Goal: Task Accomplishment & Management: Complete application form

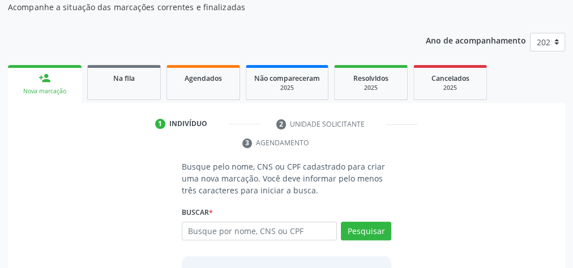
scroll to position [120, 0]
click at [272, 226] on input "text" at bounding box center [259, 231] width 155 height 19
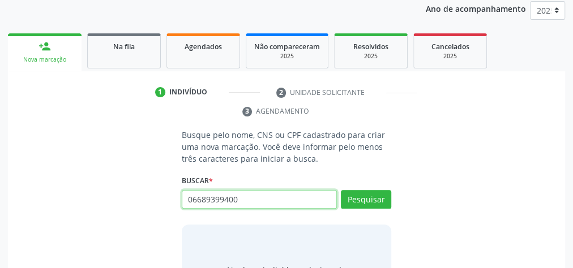
scroll to position [165, 0]
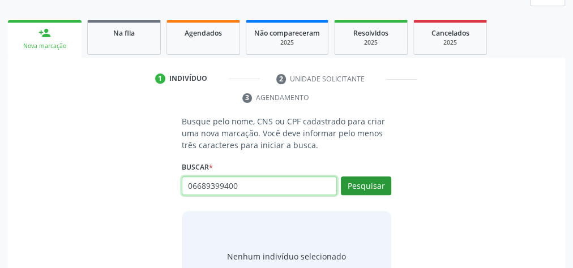
type input "06689399400"
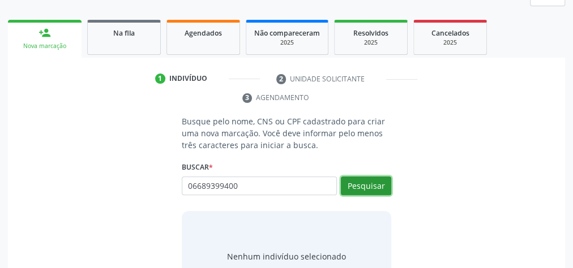
click at [377, 178] on button "Pesquisar" at bounding box center [366, 186] width 50 height 19
type input "06689399400"
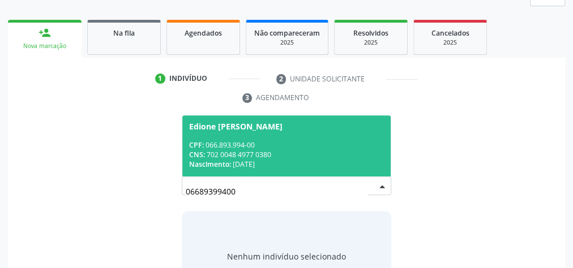
click at [338, 132] on span "Edione [PERSON_NAME] CPF: 066.893.994-00 CNS: 702 0048 4977 0380 Nascimento: 1[…" at bounding box center [286, 145] width 208 height 61
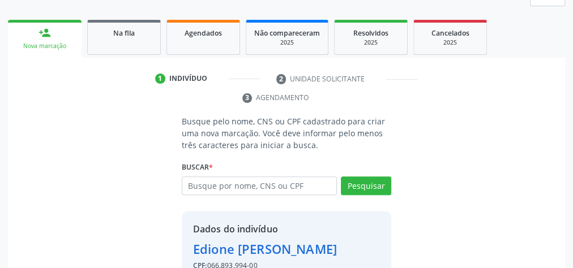
scroll to position [230, 0]
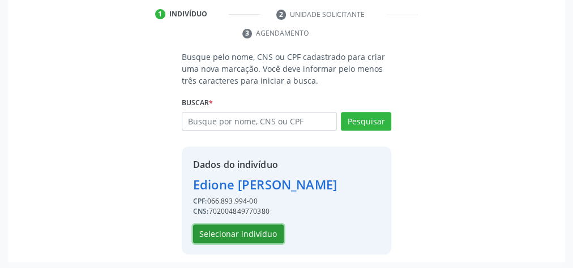
click at [270, 227] on button "Selecionar indivíduo" at bounding box center [238, 234] width 91 height 19
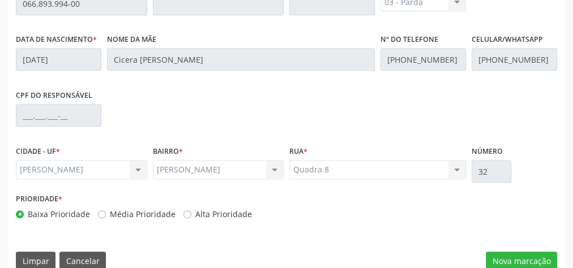
scroll to position [410, 0]
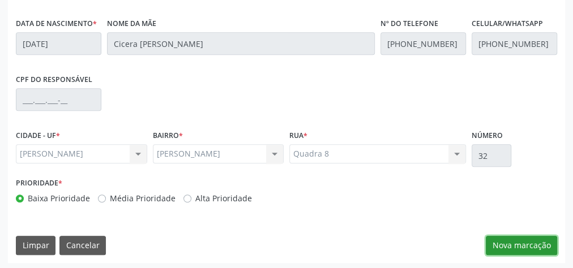
click at [524, 236] on button "Nova marcação" at bounding box center [520, 245] width 71 height 19
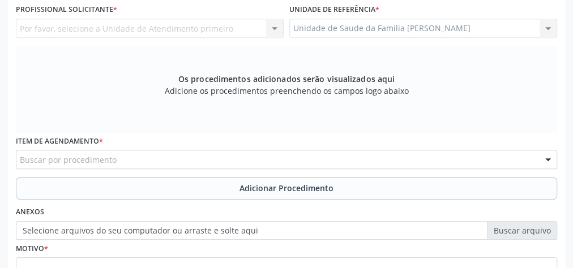
scroll to position [229, 0]
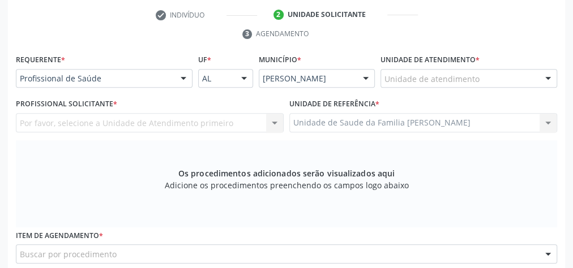
click at [484, 77] on div "Unidade de atendimento" at bounding box center [468, 78] width 177 height 19
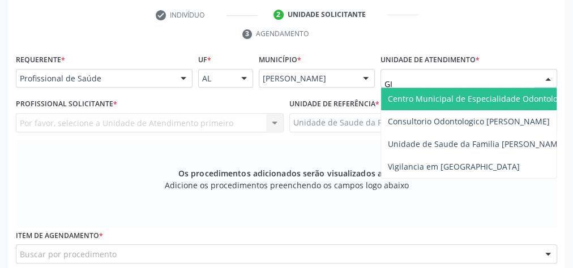
type input "GIS"
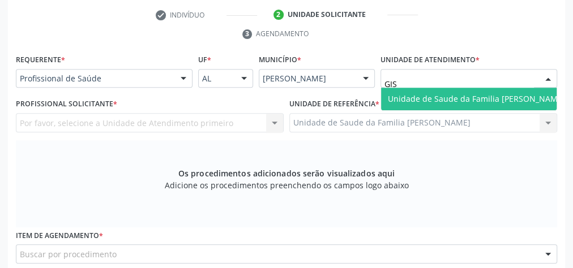
click at [490, 95] on span "Unidade de Saude da Familia [PERSON_NAME]" at bounding box center [476, 98] width 177 height 11
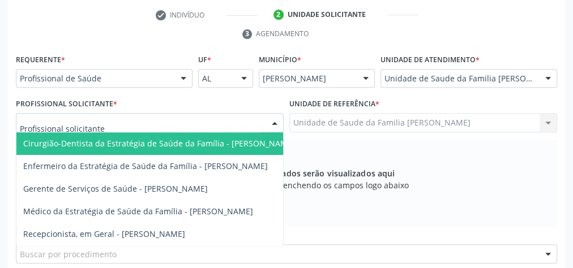
click at [274, 120] on div at bounding box center [274, 123] width 17 height 19
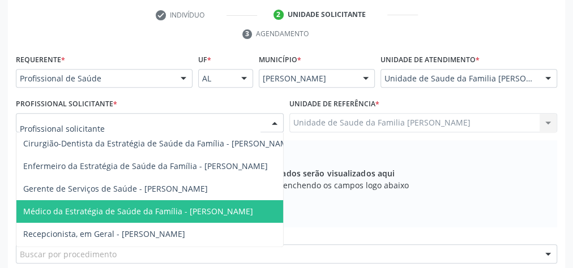
click at [213, 213] on span "Médico da Estratégia de Saúde da Família - [PERSON_NAME]" at bounding box center [138, 211] width 230 height 11
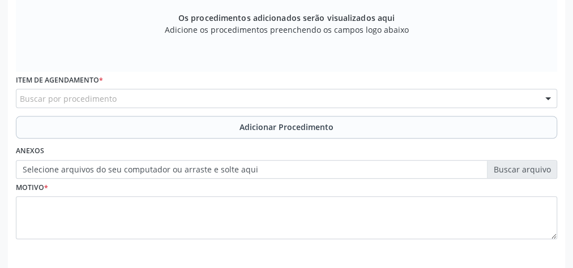
scroll to position [410, 0]
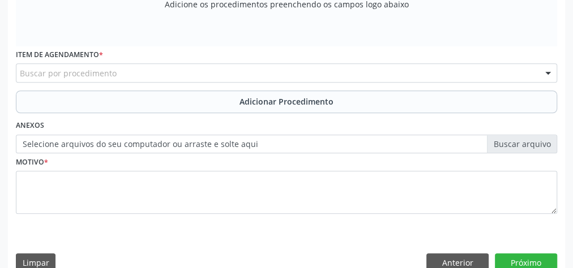
click at [358, 70] on div "Buscar por procedimento" at bounding box center [286, 72] width 541 height 19
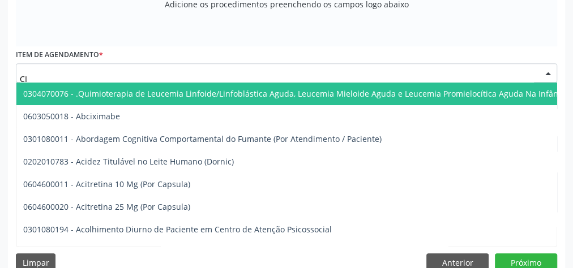
type input "C"
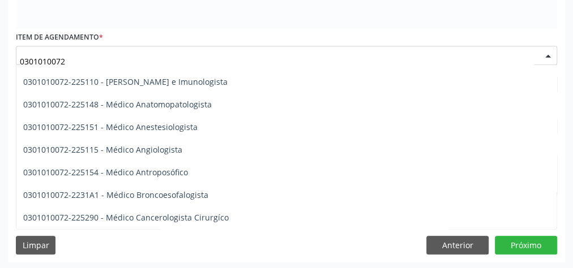
scroll to position [0, 0]
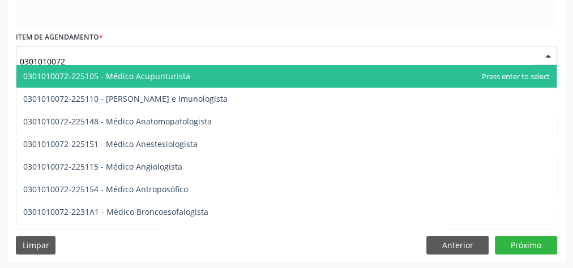
click at [111, 54] on input "0301010072" at bounding box center [277, 61] width 514 height 23
type input "0"
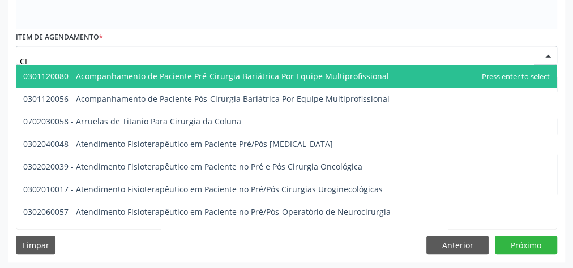
type input "C"
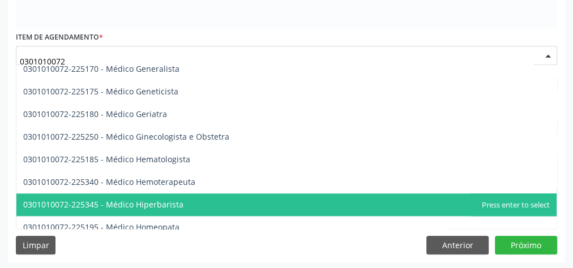
scroll to position [582, 0]
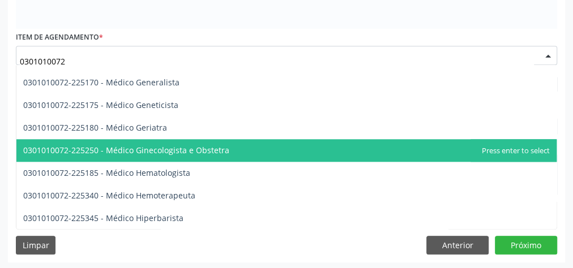
click at [205, 147] on span "0301010072-225250 - Médico Ginecologista e Obstetra" at bounding box center [126, 150] width 206 height 11
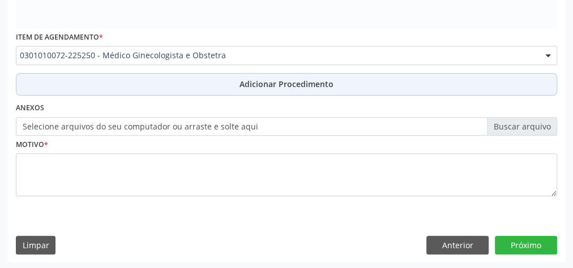
click at [270, 86] on span "Adicionar Procedimento" at bounding box center [286, 84] width 94 height 12
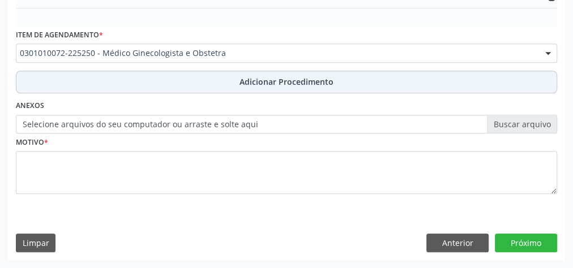
scroll to position [385, 0]
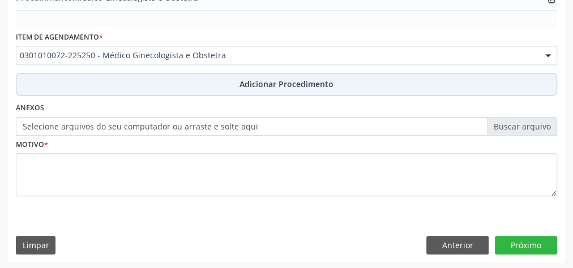
click at [275, 78] on span "Adicionar Procedimento" at bounding box center [286, 84] width 94 height 12
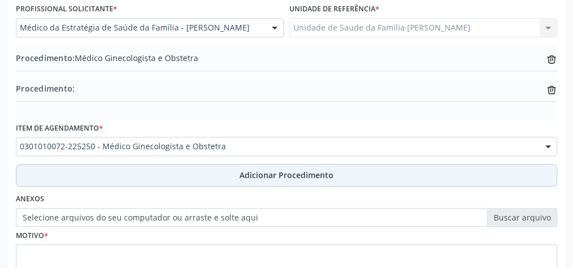
scroll to position [324, 0]
click at [226, 73] on div "Procedimento: Médico Ginecologista e Obstetra trash-outline icon" at bounding box center [286, 64] width 541 height 24
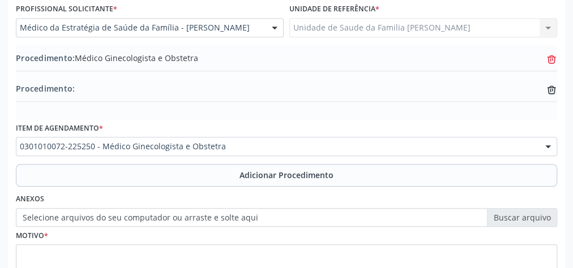
click at [555, 57] on icon "trash-outline icon" at bounding box center [550, 59] width 11 height 11
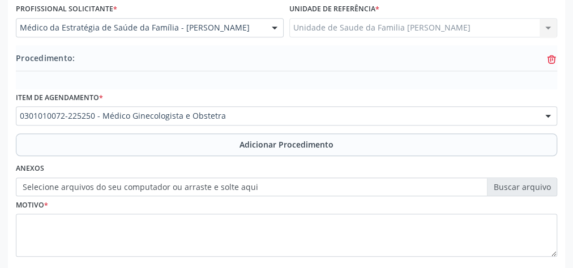
click at [552, 59] on icon at bounding box center [551, 59] width 8 height 5
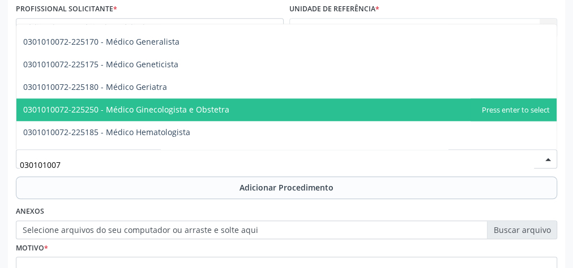
type input "0301010072"
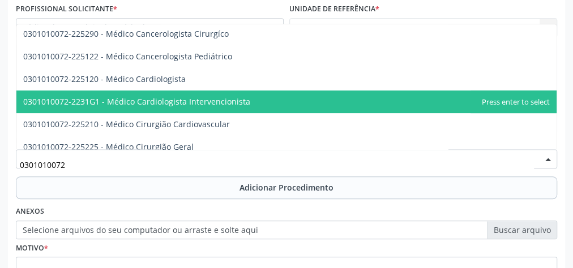
scroll to position [181, 0]
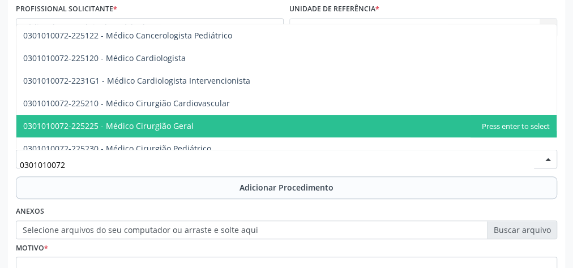
click at [153, 126] on span "0301010072-225225 - Médico Cirurgião Geral" at bounding box center [108, 126] width 170 height 11
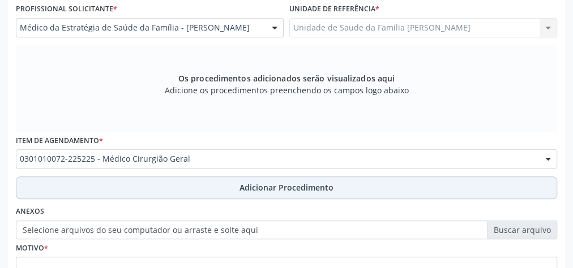
click at [297, 179] on button "Adicionar Procedimento" at bounding box center [286, 188] width 541 height 23
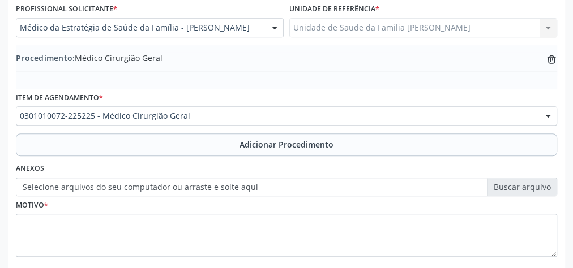
click at [290, 207] on div "Motivo *" at bounding box center [286, 226] width 541 height 60
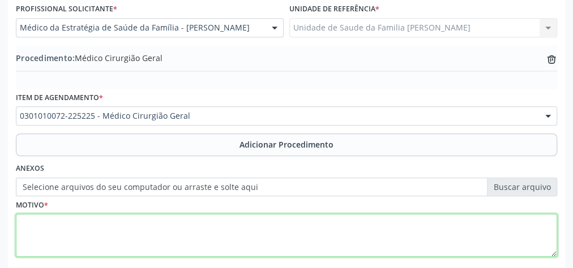
click at [290, 226] on textarea at bounding box center [286, 235] width 541 height 43
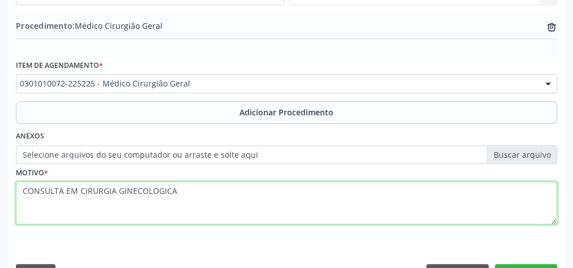
scroll to position [385, 0]
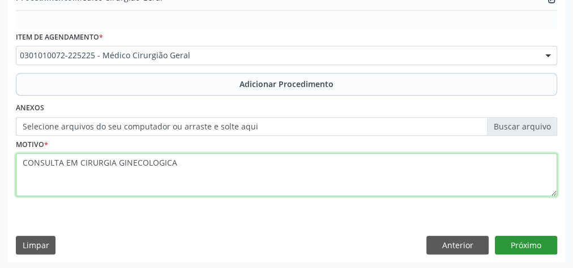
type textarea "CONSULTA EM CIRURGIA GINECOLOGICA"
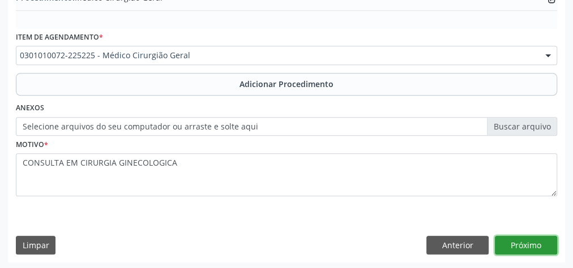
click at [531, 245] on button "Próximo" at bounding box center [526, 245] width 62 height 19
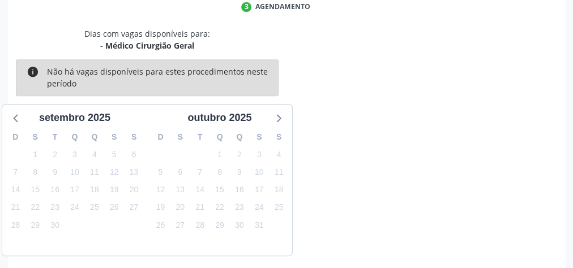
scroll to position [300, 0]
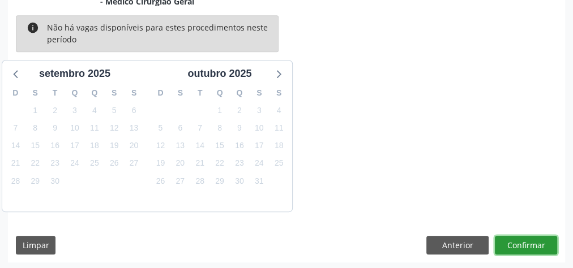
click at [531, 245] on button "Confirmar" at bounding box center [526, 245] width 62 height 19
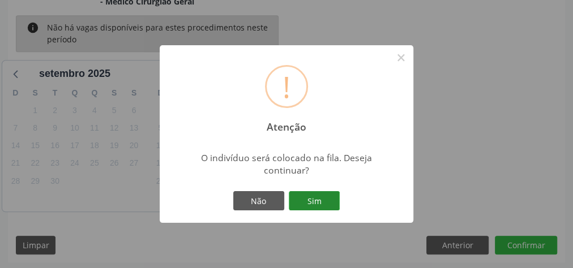
click at [328, 201] on button "Sim" at bounding box center [314, 200] width 51 height 19
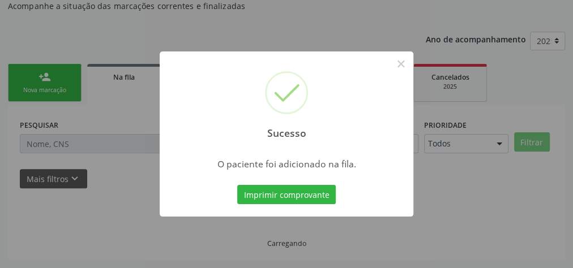
scroll to position [120, 0]
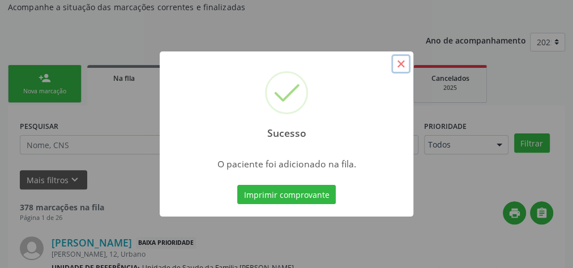
click at [401, 61] on button "×" at bounding box center [400, 63] width 19 height 19
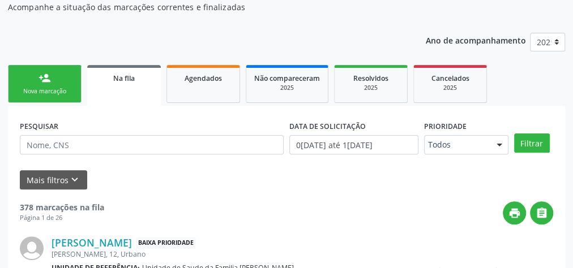
click at [48, 85] on link "person_add Nova marcação" at bounding box center [45, 84] width 74 height 38
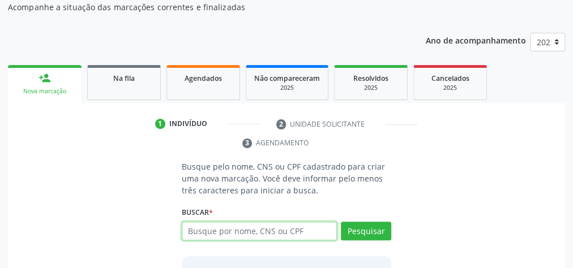
click at [303, 230] on input "text" at bounding box center [259, 231] width 155 height 19
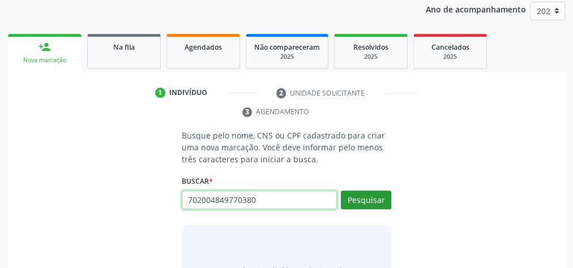
scroll to position [165, 0]
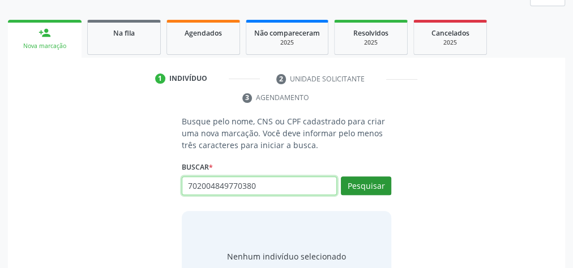
type input "702004849770380"
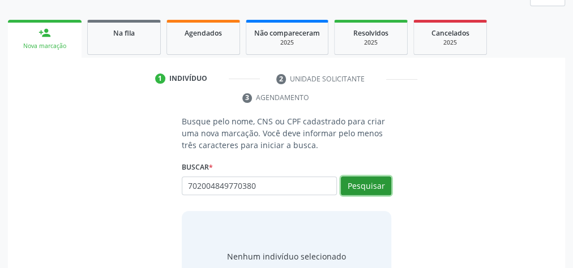
click at [356, 181] on button "Pesquisar" at bounding box center [366, 186] width 50 height 19
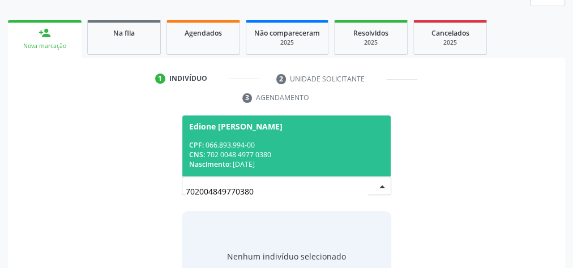
click at [320, 157] on div "CNS: 702 0048 4977 0380" at bounding box center [286, 155] width 195 height 10
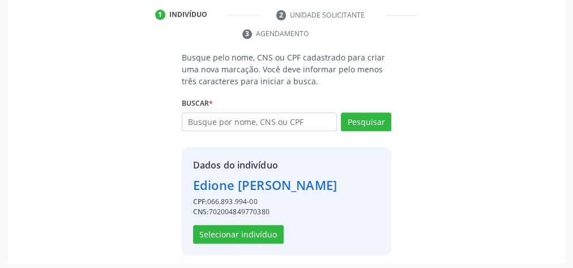
scroll to position [230, 0]
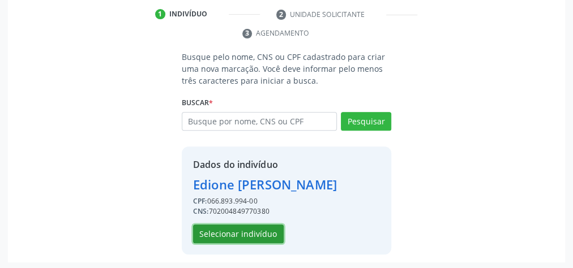
click at [238, 229] on button "Selecionar indivíduo" at bounding box center [238, 234] width 91 height 19
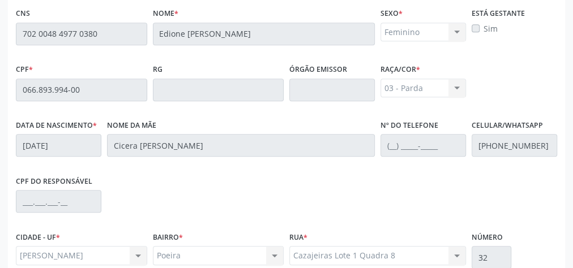
scroll to position [410, 0]
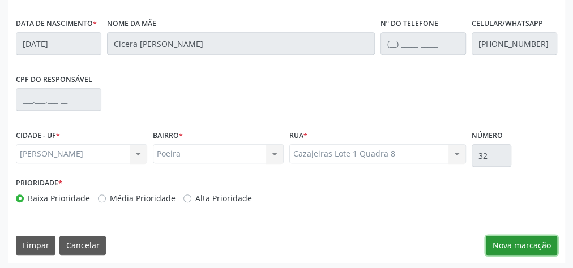
click at [523, 241] on button "Nova marcação" at bounding box center [520, 245] width 71 height 19
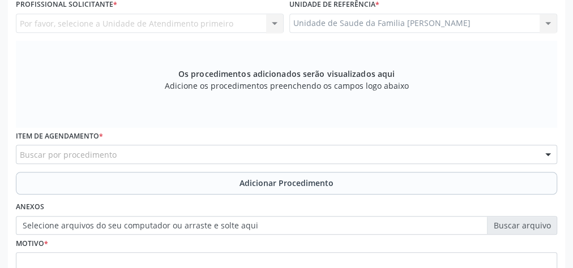
scroll to position [229, 0]
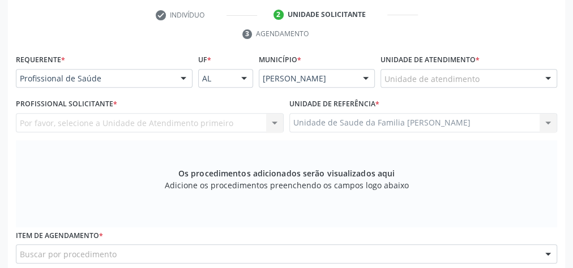
click at [491, 72] on div "Unidade de atendimento" at bounding box center [468, 78] width 177 height 19
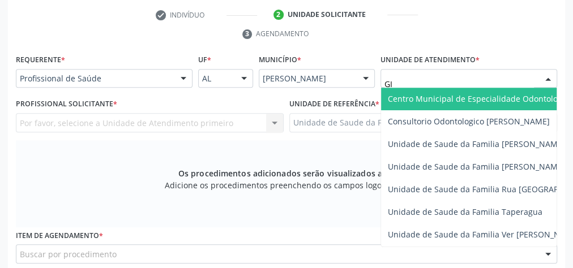
type input "GIS"
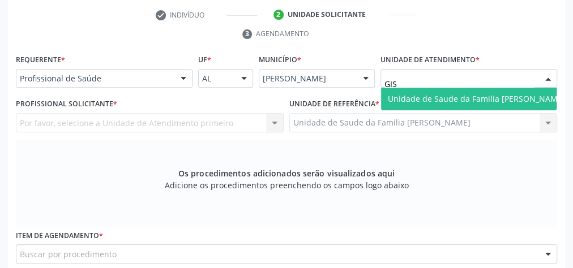
click at [478, 100] on span "Unidade de Saude da Familia [PERSON_NAME]" at bounding box center [476, 98] width 177 height 11
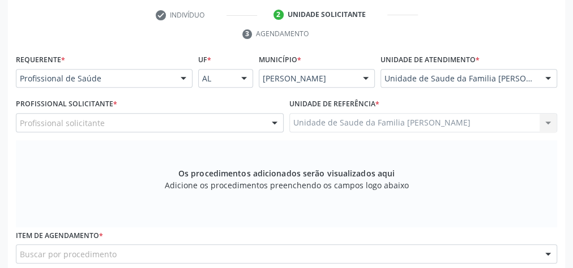
click at [269, 118] on div at bounding box center [274, 123] width 17 height 19
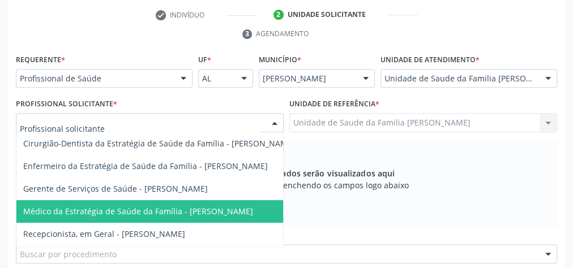
click at [188, 207] on span "Médico da Estratégia de Saúde da Família - [PERSON_NAME]" at bounding box center [138, 211] width 230 height 11
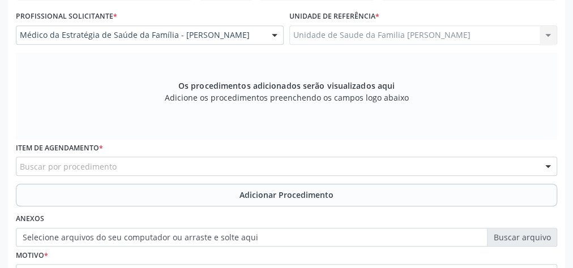
scroll to position [320, 0]
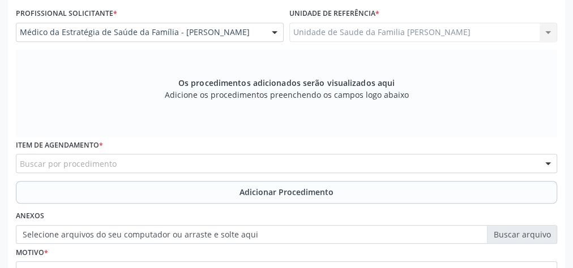
click at [249, 161] on div "Buscar por procedimento" at bounding box center [286, 163] width 541 height 19
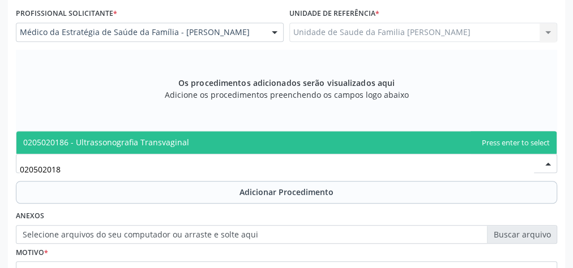
type input "0205020186"
click at [191, 143] on span "0205020186 - Ultrassonografia Transvaginal" at bounding box center [286, 142] width 540 height 23
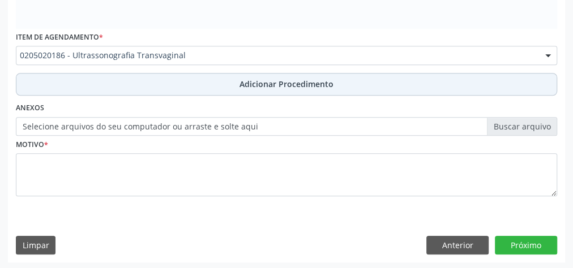
click at [306, 82] on span "Adicionar Procedimento" at bounding box center [286, 84] width 94 height 12
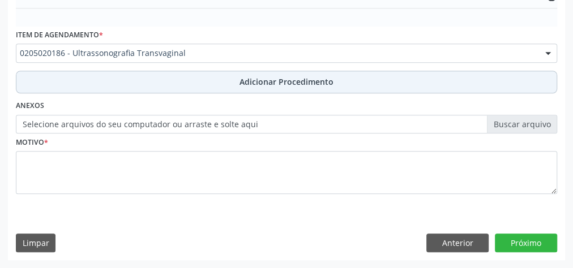
scroll to position [385, 0]
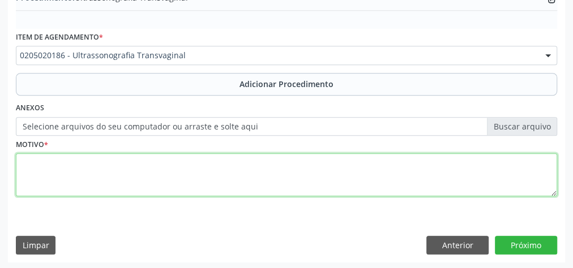
click at [156, 158] on textarea at bounding box center [286, 174] width 541 height 43
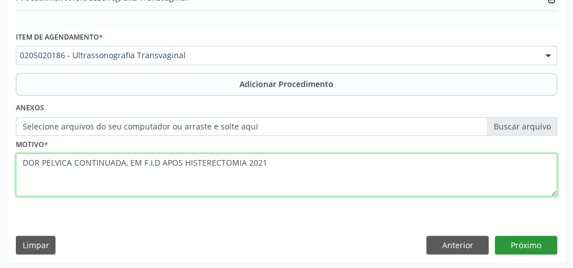
type textarea "DOR PELVICA CONTINUADA, EM F.I,D APOS HISTERECTOMIA 2021"
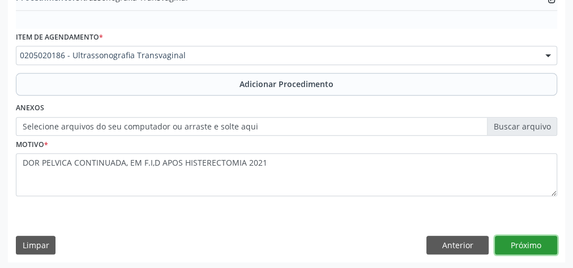
click at [527, 241] on button "Próximo" at bounding box center [526, 245] width 62 height 19
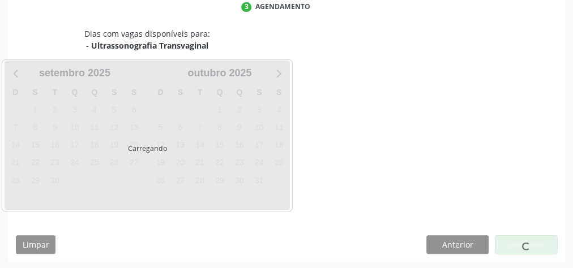
scroll to position [300, 0]
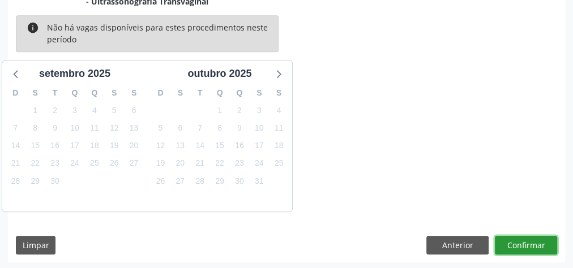
click at [518, 243] on button "Confirmar" at bounding box center [526, 245] width 62 height 19
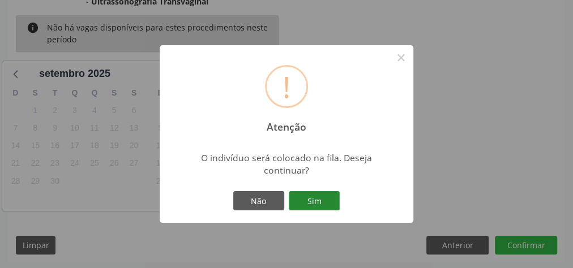
click at [313, 199] on button "Sim" at bounding box center [314, 200] width 51 height 19
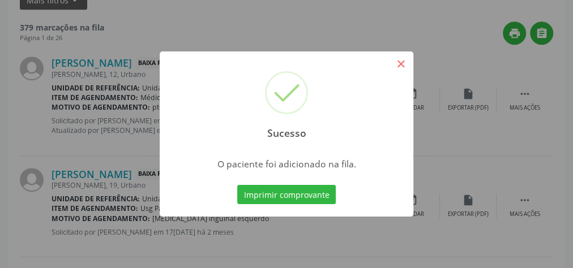
scroll to position [120, 0]
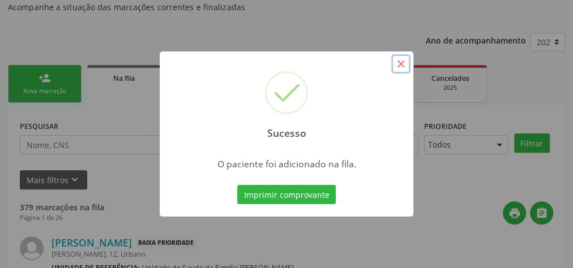
click at [401, 65] on button "×" at bounding box center [400, 63] width 19 height 19
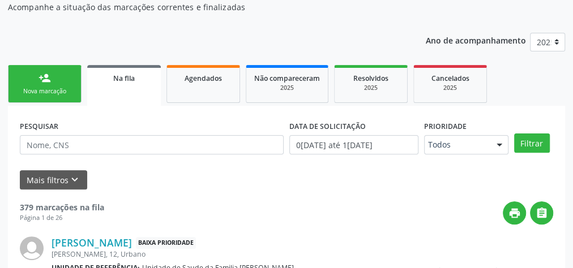
click at [62, 89] on div "Nova marcação" at bounding box center [44, 91] width 57 height 8
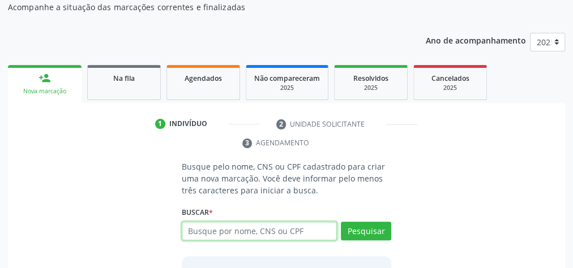
click at [284, 227] on input "text" at bounding box center [259, 231] width 155 height 19
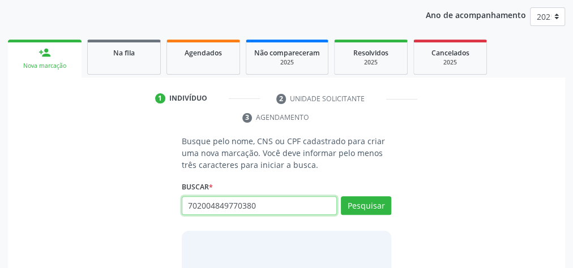
scroll to position [165, 0]
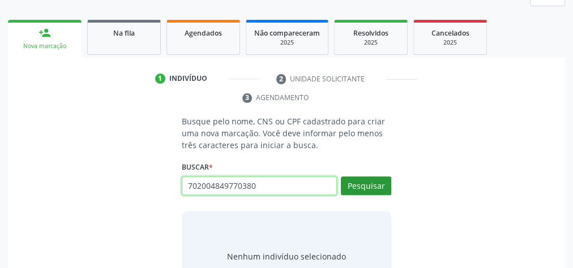
type input "702004849770380"
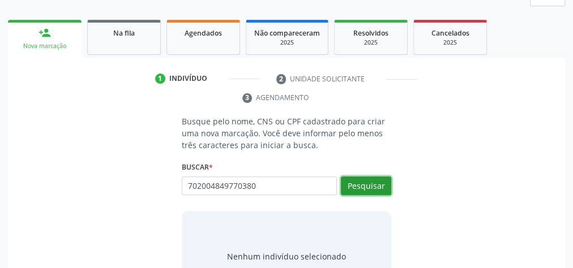
click at [382, 185] on button "Pesquisar" at bounding box center [366, 186] width 50 height 19
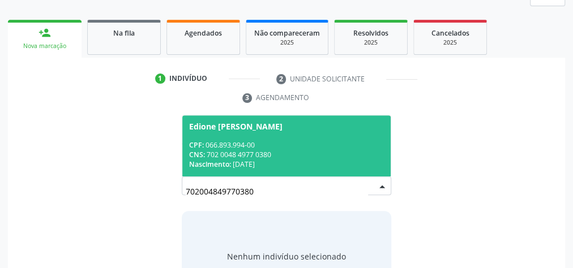
click at [237, 148] on div "CPF: 066.893.994-00" at bounding box center [286, 145] width 195 height 10
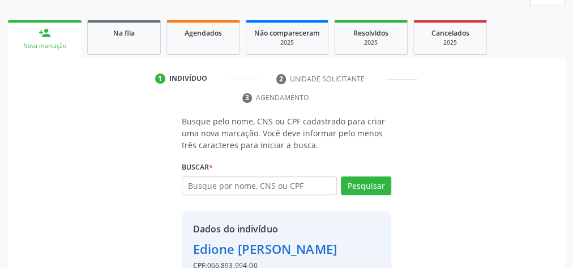
scroll to position [230, 0]
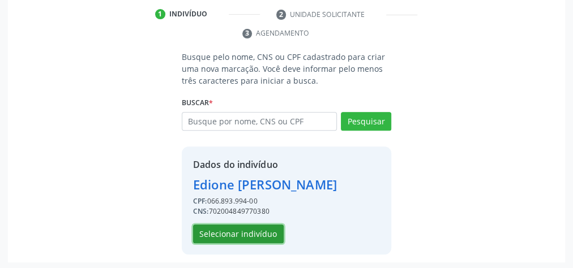
click at [259, 227] on button "Selecionar indivíduo" at bounding box center [238, 234] width 91 height 19
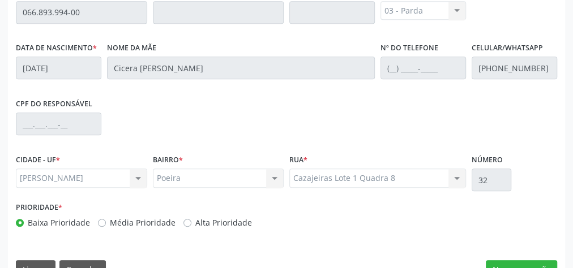
scroll to position [410, 0]
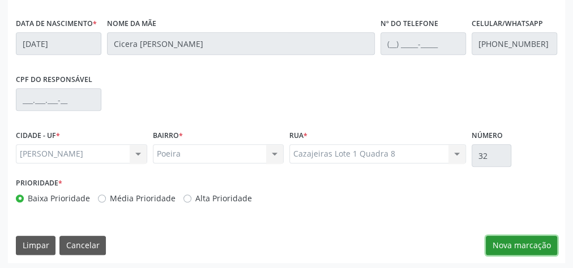
click at [509, 237] on button "Nova marcação" at bounding box center [520, 245] width 71 height 19
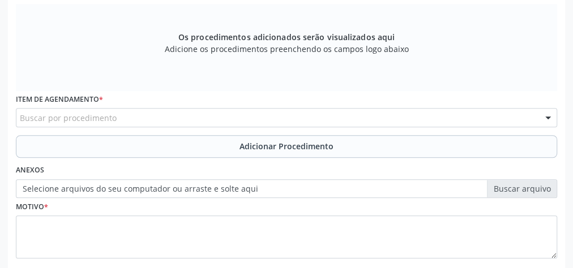
scroll to position [229, 0]
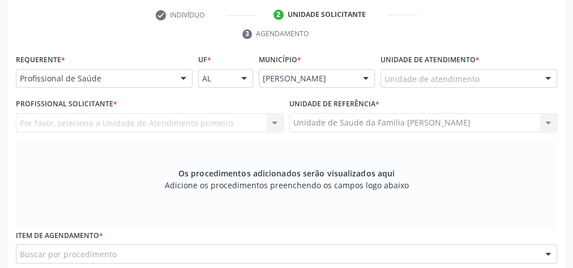
click at [546, 76] on div at bounding box center [547, 79] width 17 height 19
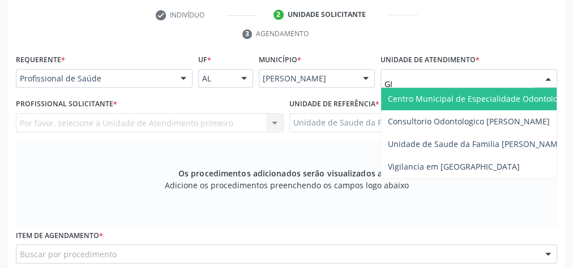
type input "GIS"
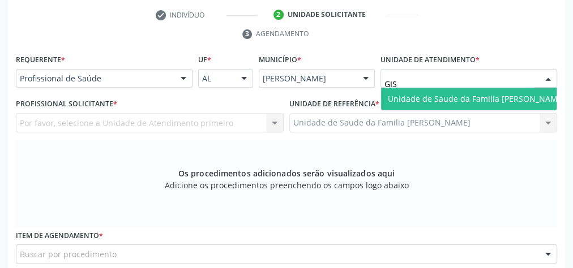
click at [492, 94] on span "Unidade de Saude da Familia [PERSON_NAME]" at bounding box center [476, 98] width 177 height 11
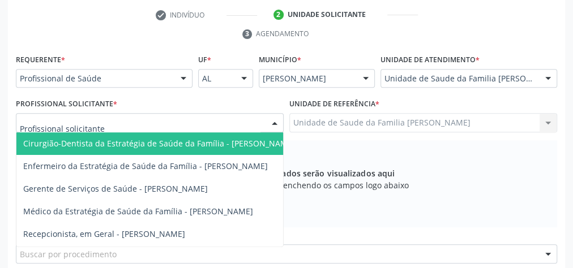
click at [277, 125] on div at bounding box center [274, 123] width 17 height 19
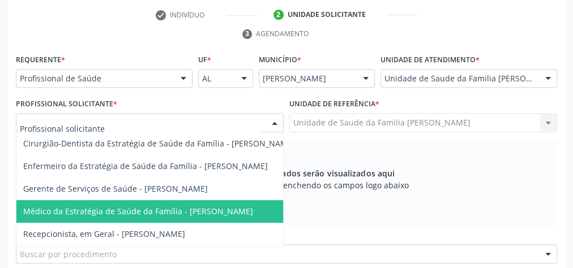
click at [195, 218] on span "Médico da Estratégia de Saúde da Família - [PERSON_NAME]" at bounding box center [158, 211] width 285 height 23
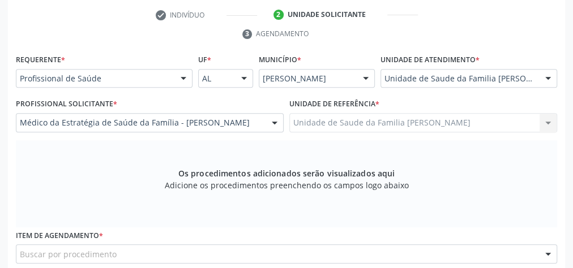
scroll to position [410, 0]
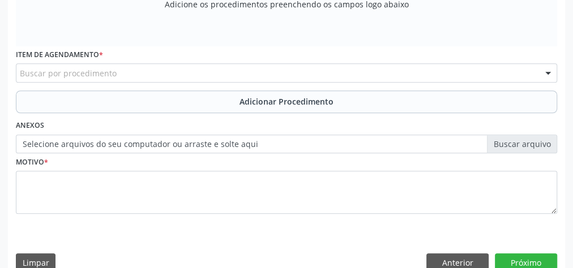
click at [252, 66] on div "Buscar por procedimento" at bounding box center [286, 72] width 541 height 19
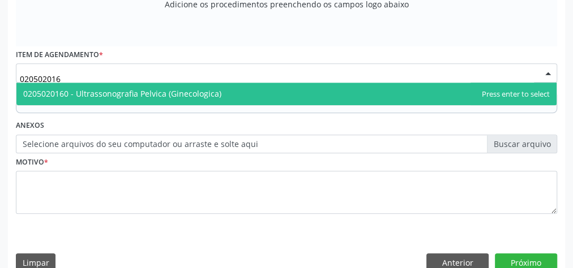
type input "0205020160"
click at [206, 88] on span "0205020160 - Ultrassonografia Pelvica (Ginecologica)" at bounding box center [122, 93] width 198 height 11
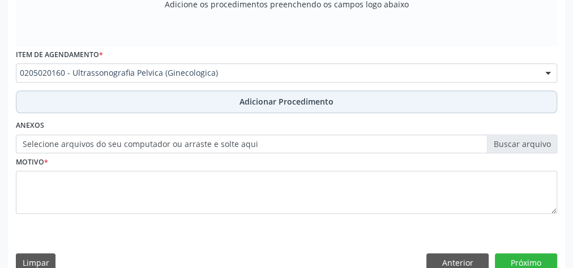
click at [282, 102] on span "Adicionar Procedimento" at bounding box center [286, 102] width 94 height 12
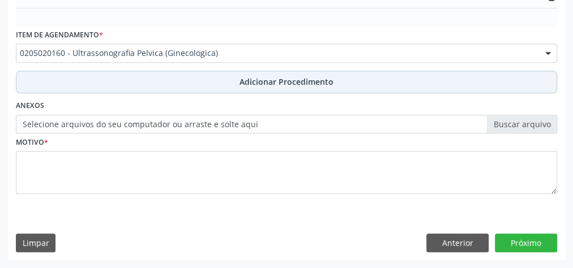
scroll to position [367, 0]
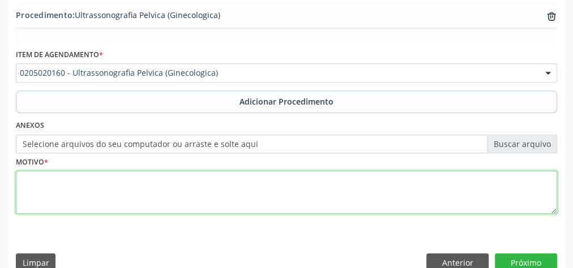
click at [204, 198] on textarea at bounding box center [286, 192] width 541 height 43
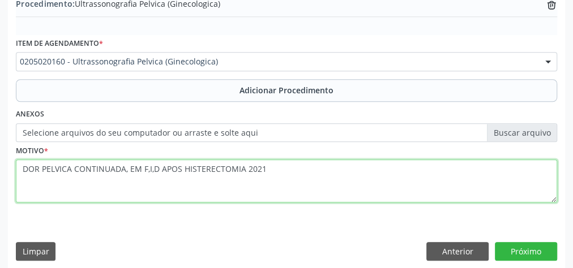
scroll to position [385, 0]
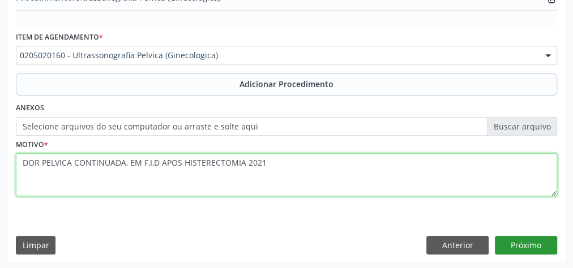
type textarea "DOR PELVICA CONTINUADA, EM F,I,D APOS HISTERECTOMIA 2021"
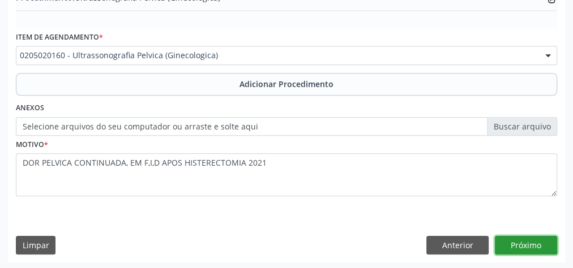
click at [517, 236] on button "Próximo" at bounding box center [526, 245] width 62 height 19
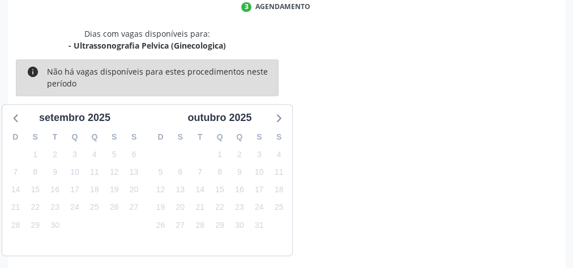
scroll to position [300, 0]
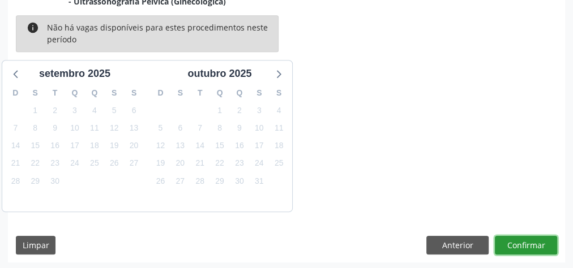
click at [531, 247] on button "Confirmar" at bounding box center [526, 245] width 62 height 19
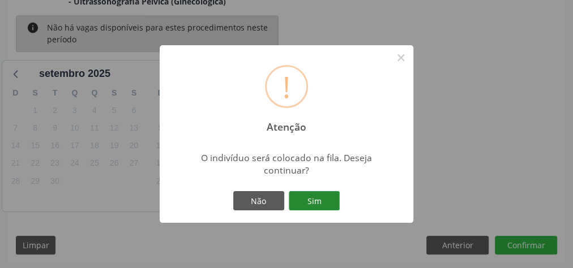
click at [320, 197] on button "Sim" at bounding box center [314, 200] width 51 height 19
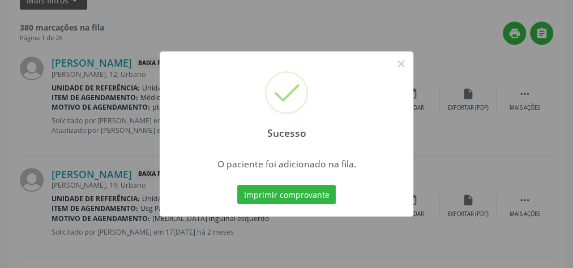
scroll to position [120, 0]
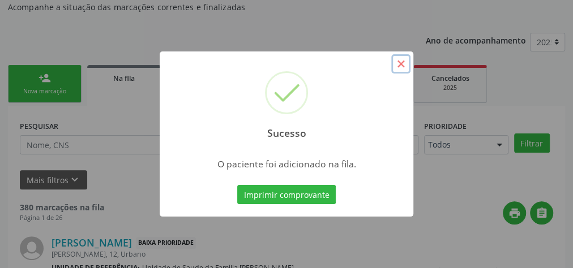
click at [396, 68] on button "×" at bounding box center [400, 63] width 19 height 19
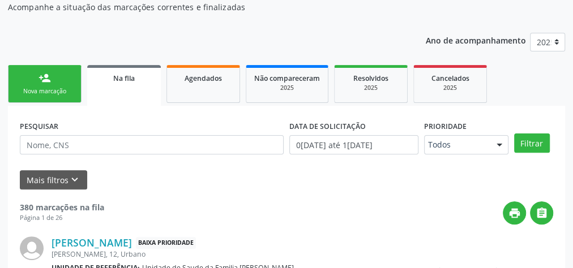
click at [59, 85] on link "person_add Nova marcação" at bounding box center [45, 84] width 74 height 38
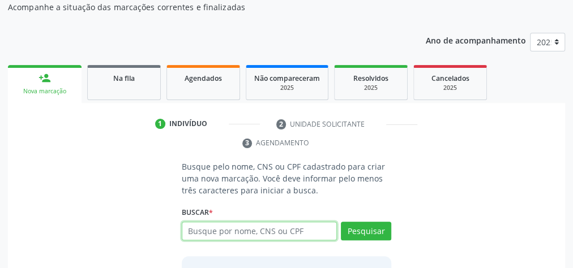
click at [261, 234] on input "text" at bounding box center [259, 231] width 155 height 19
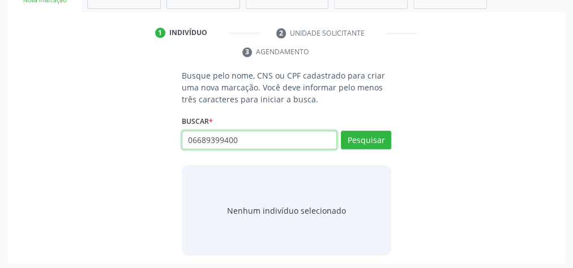
scroll to position [213, 0]
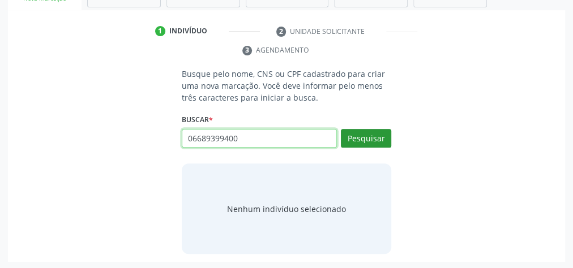
type input "06689399400"
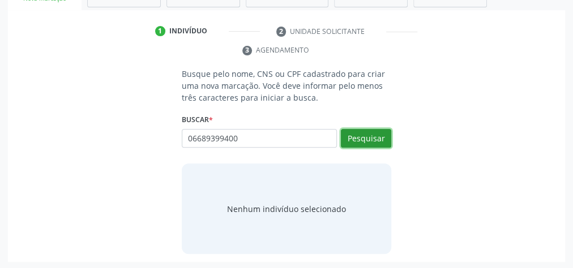
click at [348, 136] on button "Pesquisar" at bounding box center [366, 138] width 50 height 19
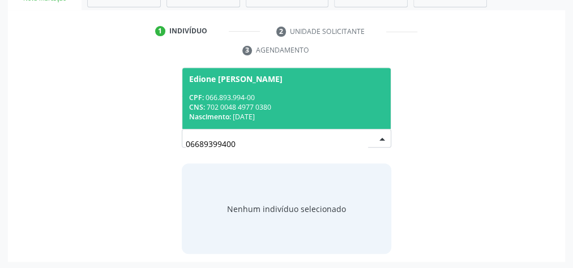
click at [285, 102] on div "CNS: 702 0048 4977 0380" at bounding box center [286, 107] width 195 height 10
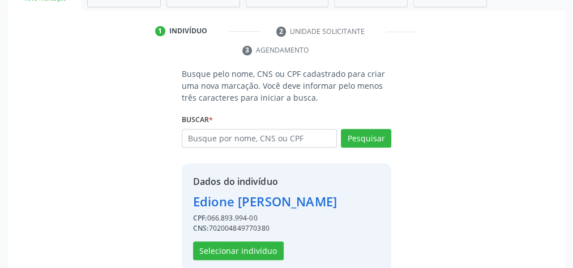
scroll to position [230, 0]
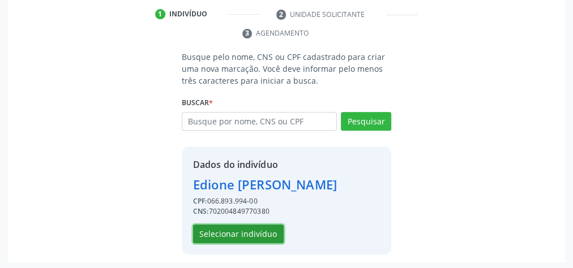
click at [232, 236] on button "Selecionar indivíduo" at bounding box center [238, 234] width 91 height 19
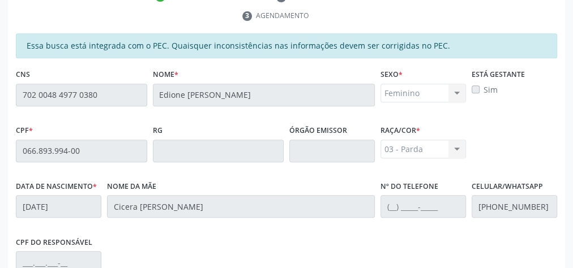
scroll to position [410, 0]
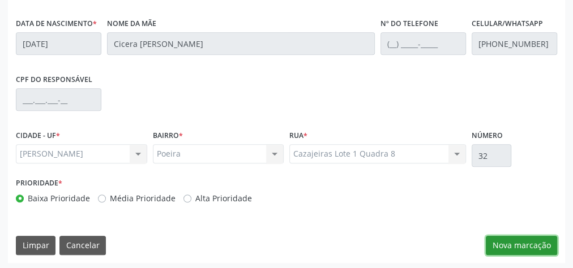
click at [525, 242] on button "Nova marcação" at bounding box center [520, 245] width 71 height 19
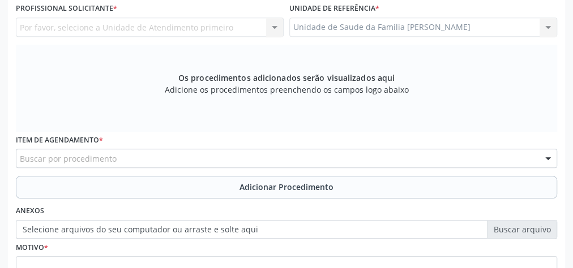
scroll to position [229, 0]
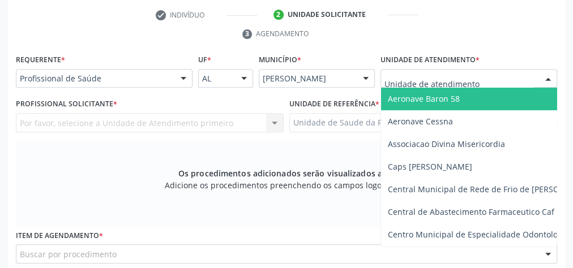
click at [548, 78] on div at bounding box center [547, 79] width 17 height 19
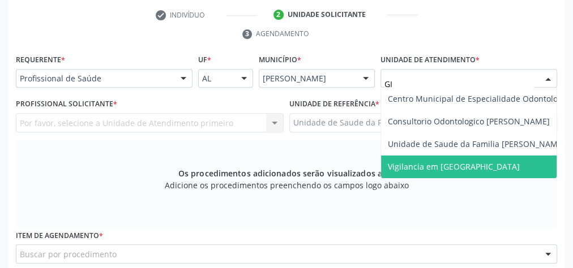
type input "GIS"
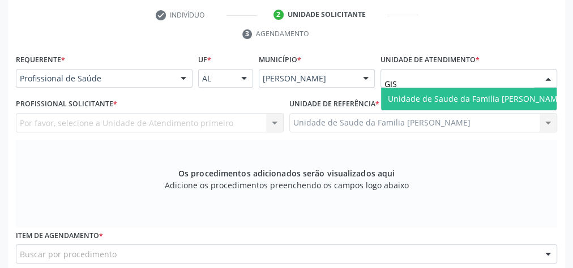
click at [509, 105] on span "Unidade de Saude da Familia [PERSON_NAME]" at bounding box center [476, 99] width 191 height 23
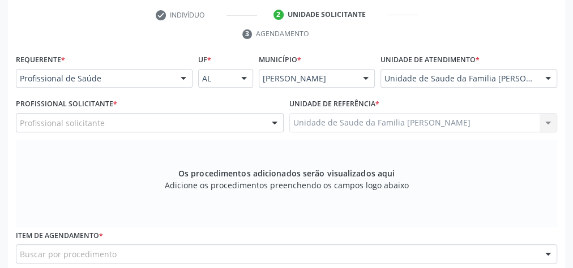
click at [273, 123] on div at bounding box center [274, 123] width 17 height 19
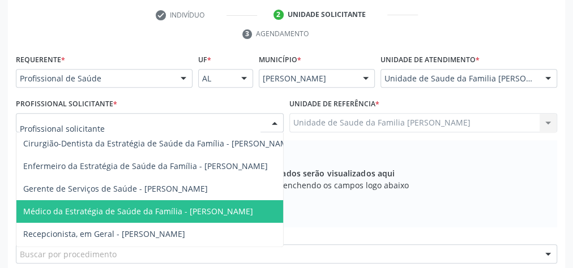
click at [211, 215] on span "Médico da Estratégia de Saúde da Família - [PERSON_NAME]" at bounding box center [138, 211] width 230 height 11
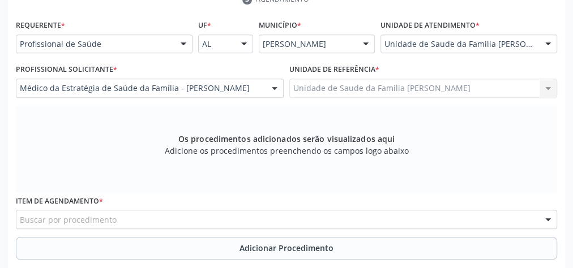
scroll to position [365, 0]
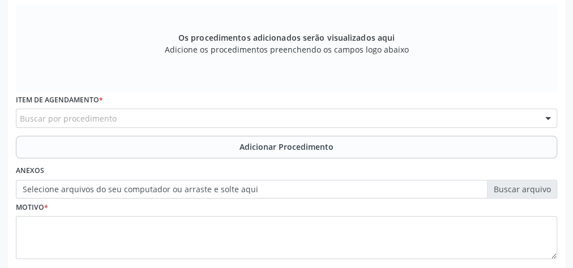
click at [242, 118] on div "Buscar por procedimento" at bounding box center [286, 118] width 541 height 19
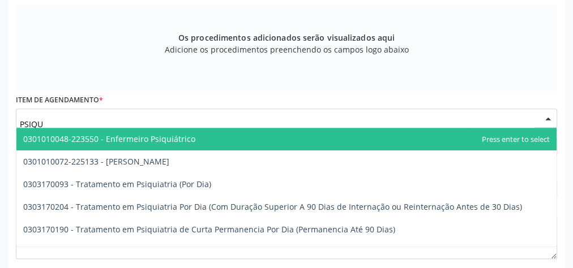
type input "PSIQUI"
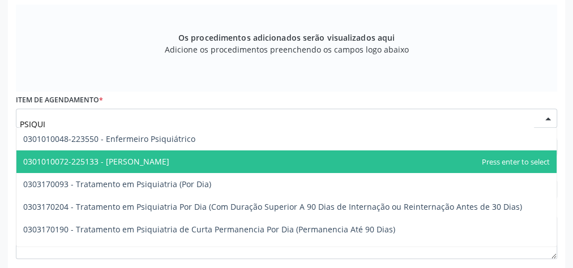
click at [154, 162] on span "0301010072-225133 - [PERSON_NAME]" at bounding box center [96, 161] width 146 height 11
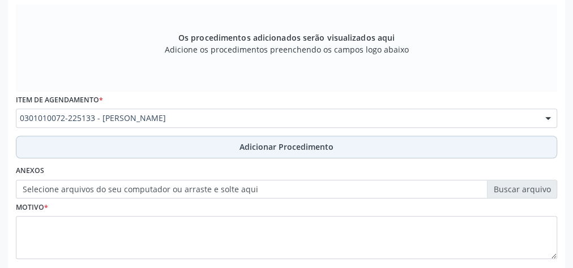
click at [256, 148] on span "Adicionar Procedimento" at bounding box center [286, 147] width 94 height 12
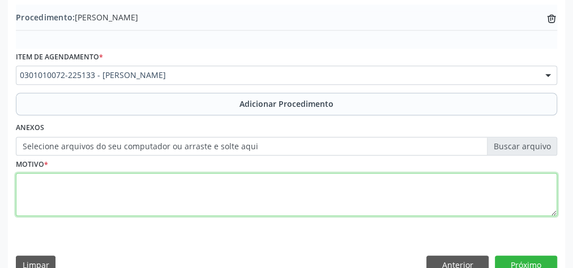
click at [189, 186] on textarea at bounding box center [286, 194] width 541 height 43
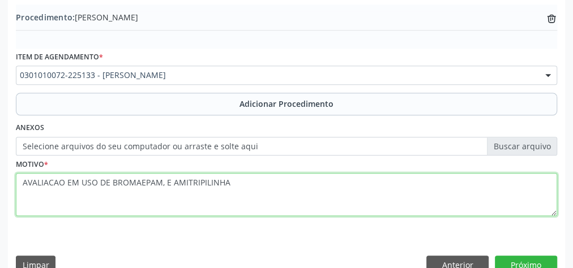
click at [138, 179] on textarea "AVALIACAO EM USO DE BROMAEPAM, E AMITRIPILINHA" at bounding box center [286, 194] width 541 height 43
click at [237, 177] on textarea "AVALIACAO EM USO DE [MEDICAL_DATA], E AMITRIPILINHA" at bounding box center [286, 194] width 541 height 43
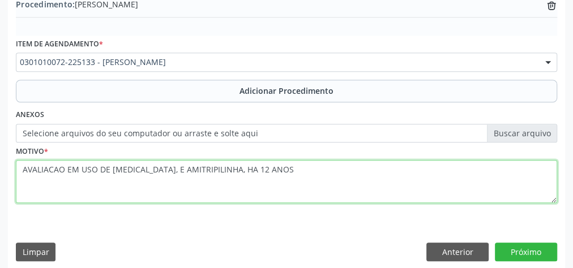
scroll to position [385, 0]
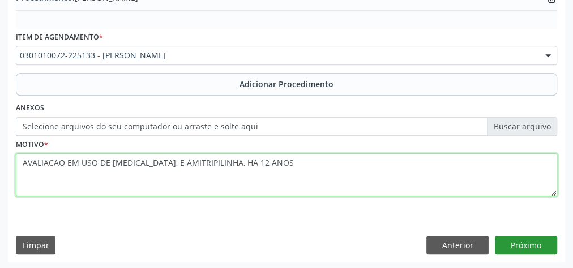
type textarea "AVALIACAO EM USO DE [MEDICAL_DATA], E AMITRIPILINHA, HA 12 ANOS"
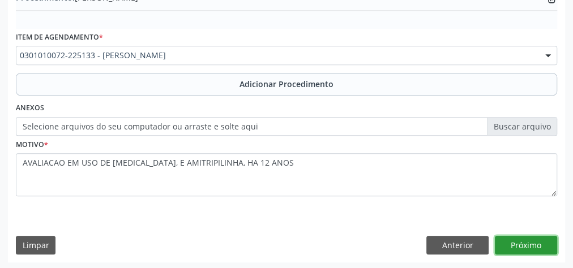
click at [532, 244] on button "Próximo" at bounding box center [526, 245] width 62 height 19
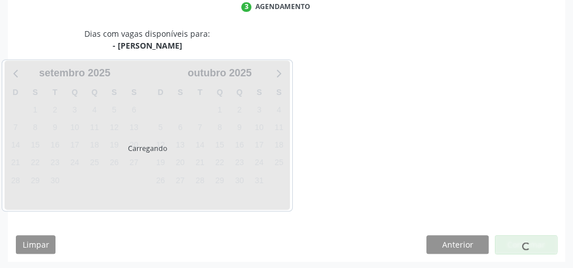
scroll to position [300, 0]
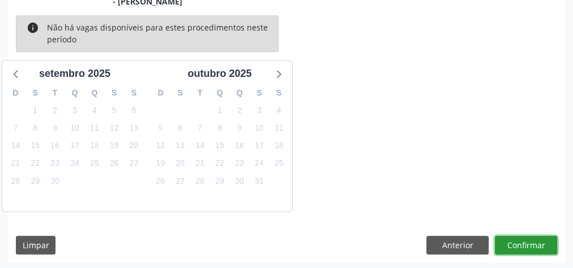
click at [532, 244] on button "Confirmar" at bounding box center [526, 245] width 62 height 19
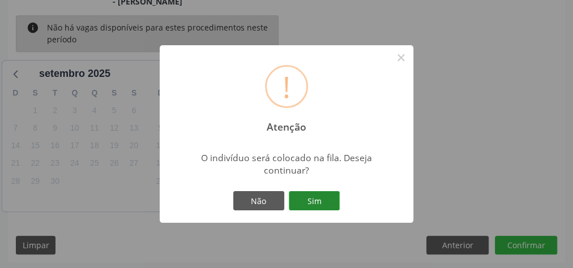
click at [313, 197] on button "Sim" at bounding box center [314, 200] width 51 height 19
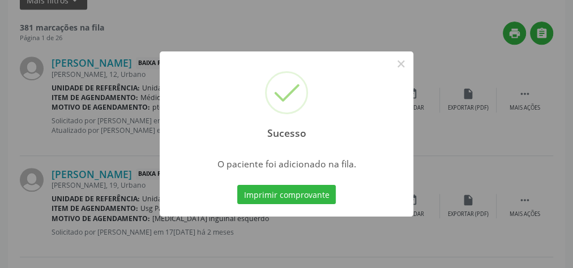
scroll to position [120, 0]
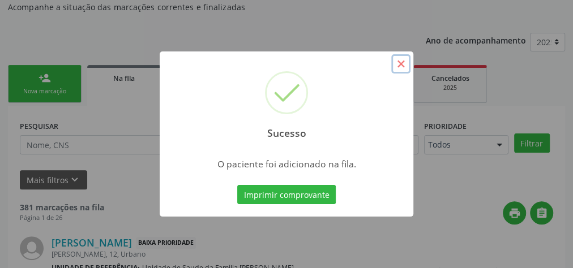
click at [408, 61] on button "×" at bounding box center [400, 63] width 19 height 19
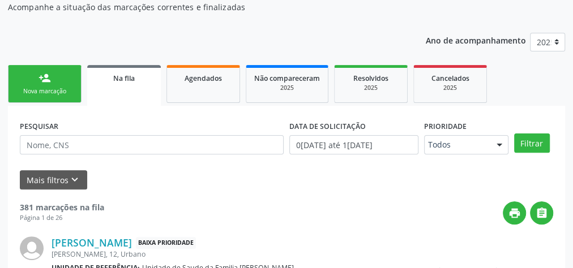
click at [59, 80] on link "person_add Nova marcação" at bounding box center [45, 84] width 74 height 38
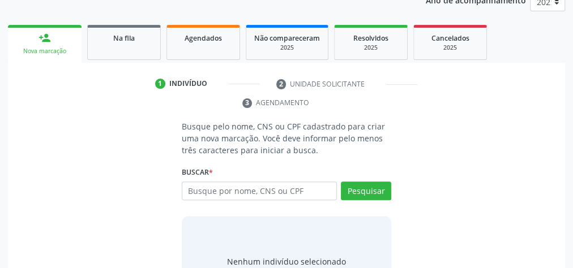
scroll to position [210, 0]
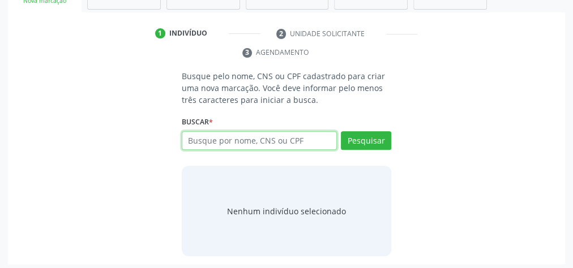
click at [205, 144] on input "text" at bounding box center [259, 140] width 155 height 19
type input "709605647630874"
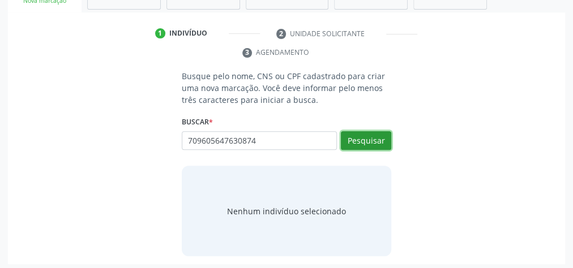
click at [369, 141] on button "Pesquisar" at bounding box center [366, 140] width 50 height 19
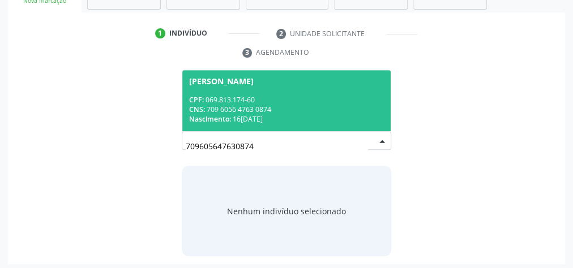
click at [312, 105] on div "CNS: 709 6056 4763 0874" at bounding box center [286, 110] width 195 height 10
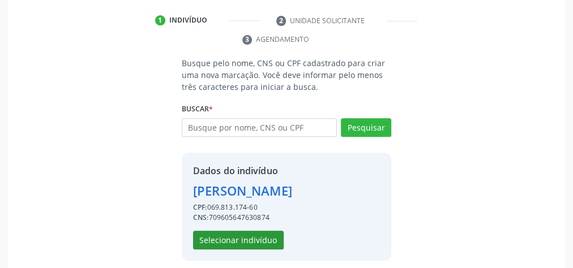
scroll to position [230, 0]
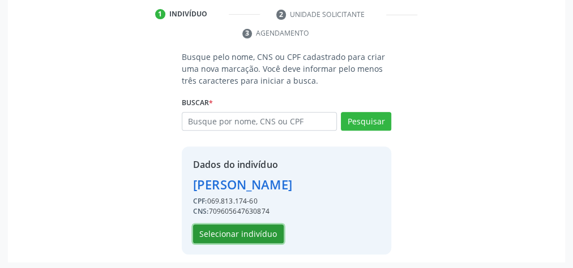
click at [259, 230] on button "Selecionar indivíduo" at bounding box center [238, 234] width 91 height 19
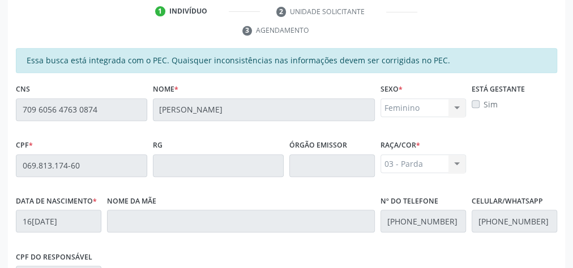
scroll to position [410, 0]
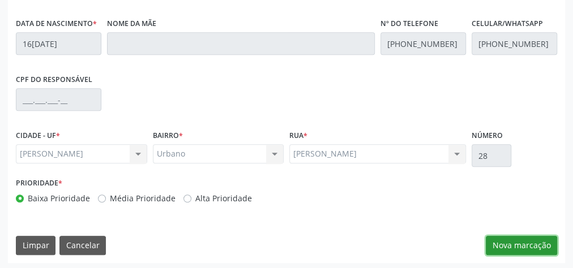
click at [531, 244] on button "Nova marcação" at bounding box center [520, 245] width 71 height 19
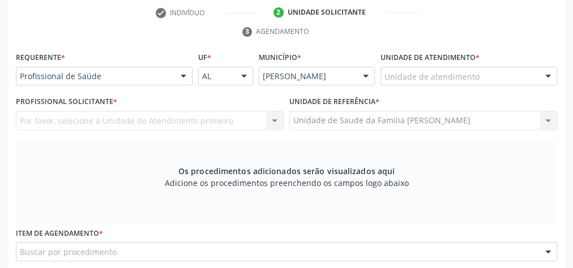
scroll to position [229, 0]
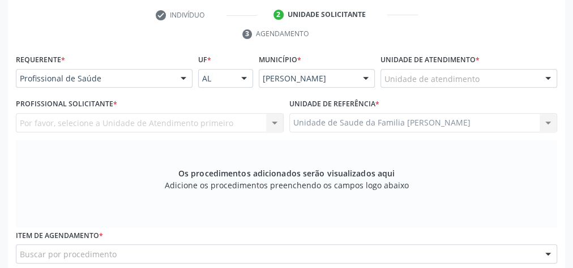
click at [500, 78] on div "Unidade de atendimento" at bounding box center [468, 78] width 177 height 19
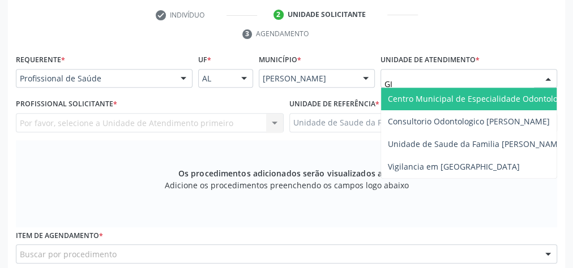
type input "GIS"
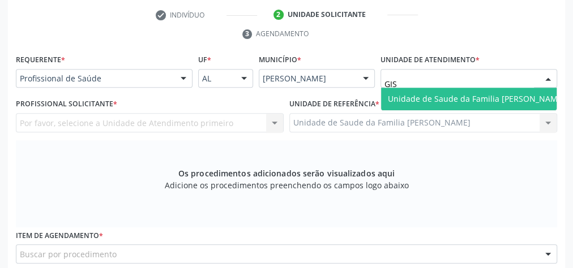
click at [466, 101] on span "Unidade de Saude da Familia [PERSON_NAME]" at bounding box center [476, 98] width 177 height 11
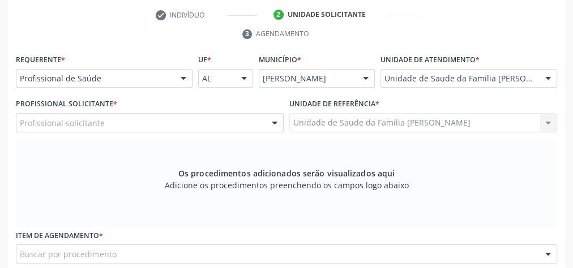
click at [268, 123] on div at bounding box center [274, 123] width 17 height 19
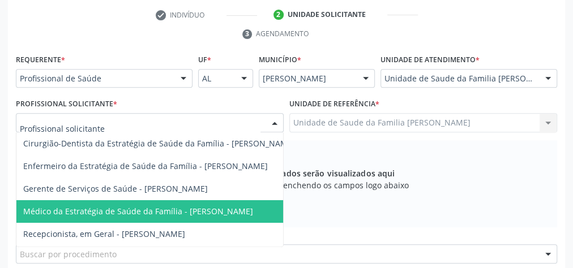
click at [222, 213] on span "Médico da Estratégia de Saúde da Família - [PERSON_NAME]" at bounding box center [138, 211] width 230 height 11
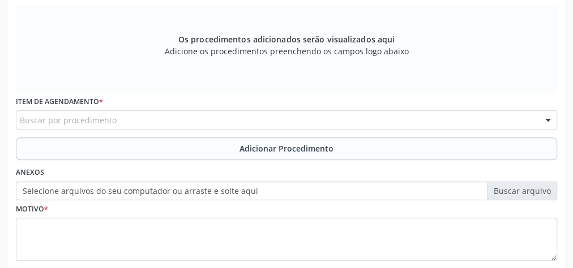
scroll to position [365, 0]
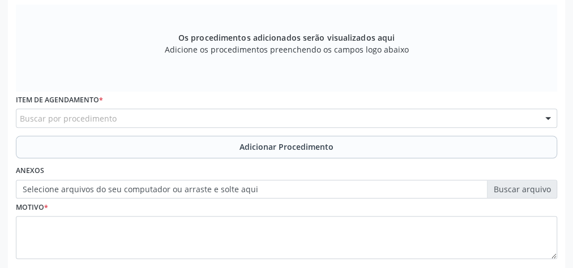
click at [241, 112] on div "Buscar por procedimento" at bounding box center [286, 118] width 541 height 19
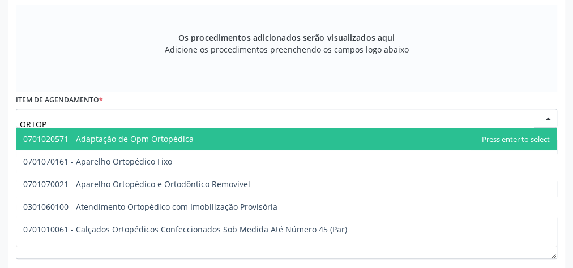
type input "ORTOPE"
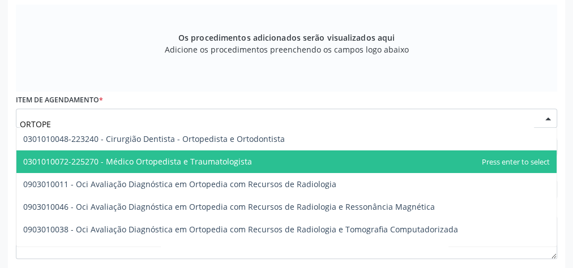
click at [227, 165] on span "0301010072-225270 - Médico Ortopedista e Traumatologista" at bounding box center [286, 162] width 540 height 23
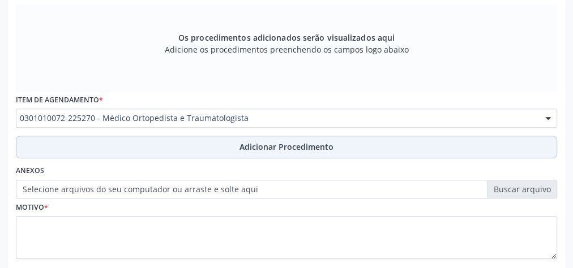
click at [242, 149] on span "Adicionar Procedimento" at bounding box center [286, 147] width 94 height 12
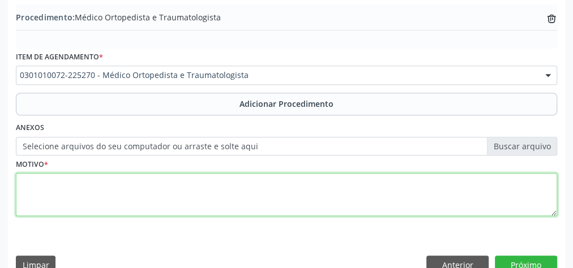
click at [218, 209] on textarea at bounding box center [286, 194] width 541 height 43
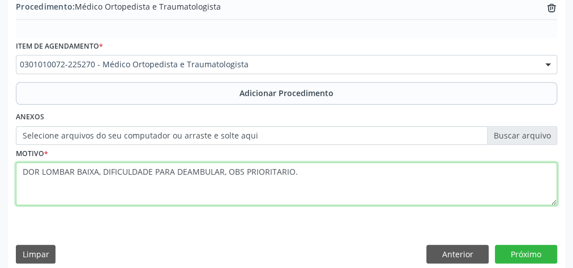
scroll to position [385, 0]
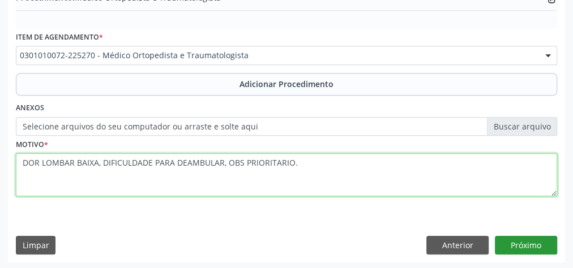
type textarea "DOR LOMBAR BAIXA, DIFICULDADE PARA DEAMBULAR, OBS PRIORITARIO."
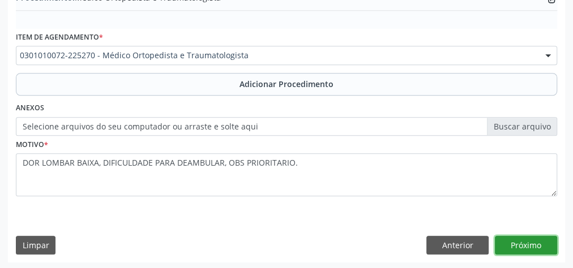
click at [527, 238] on button "Próximo" at bounding box center [526, 245] width 62 height 19
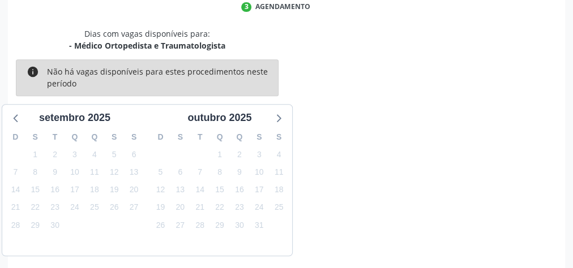
scroll to position [300, 0]
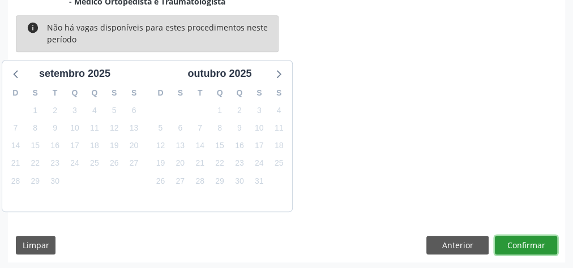
click at [527, 238] on button "Confirmar" at bounding box center [526, 245] width 62 height 19
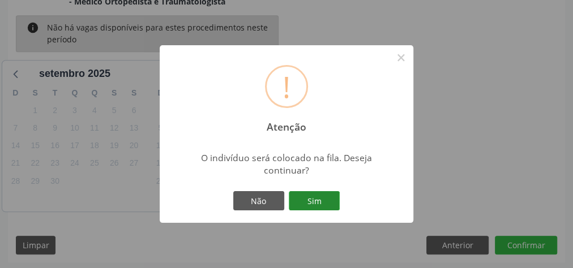
click at [321, 205] on button "Sim" at bounding box center [314, 200] width 51 height 19
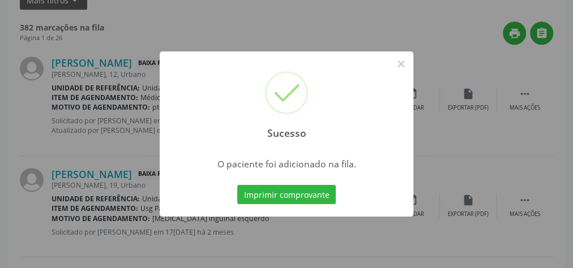
scroll to position [120, 0]
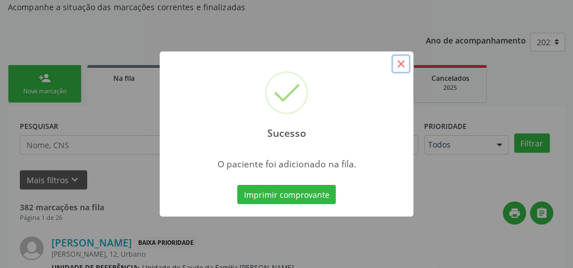
click at [406, 67] on button "×" at bounding box center [400, 63] width 19 height 19
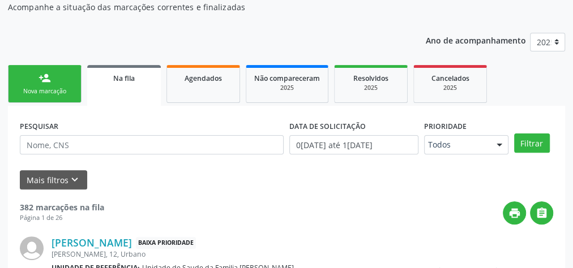
click at [60, 80] on link "person_add Nova marcação" at bounding box center [45, 84] width 74 height 38
click at [41, 90] on div "Nova marcação" at bounding box center [44, 91] width 57 height 8
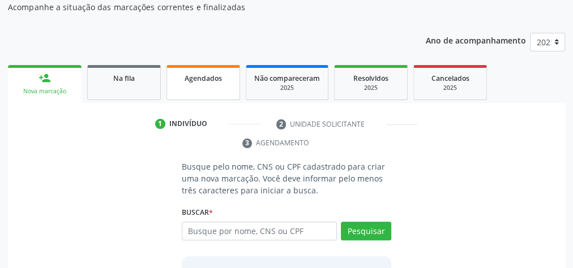
click at [200, 71] on link "Agendados" at bounding box center [203, 82] width 74 height 35
click at [211, 80] on span "Agendados" at bounding box center [202, 79] width 37 height 10
click at [199, 75] on span "Agendados" at bounding box center [202, 79] width 37 height 10
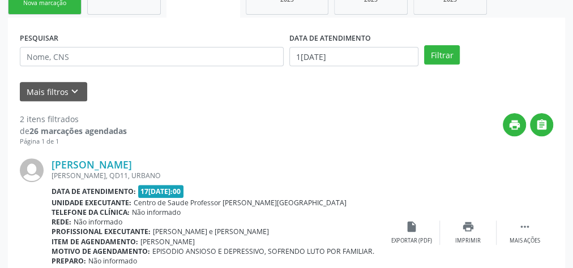
scroll to position [178, 0]
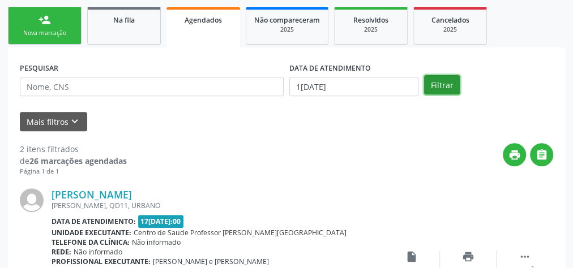
click at [445, 89] on button "Filtrar" at bounding box center [442, 84] width 36 height 19
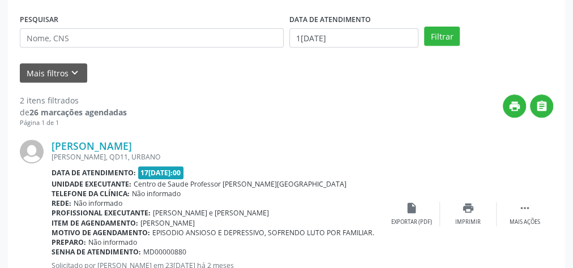
scroll to position [224, 0]
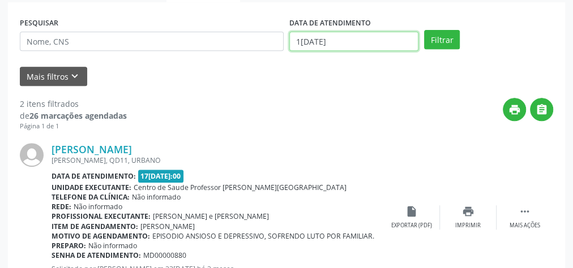
click at [297, 41] on input "1[DATE]" at bounding box center [353, 41] width 129 height 19
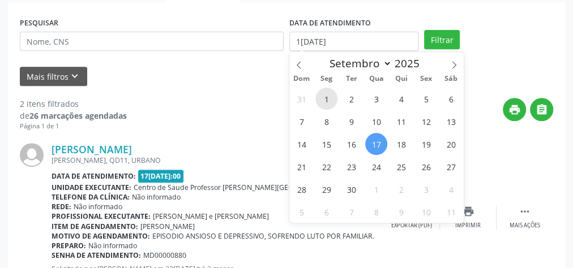
click at [329, 99] on span "1" at bounding box center [326, 99] width 22 height 22
type input "[DATE]"
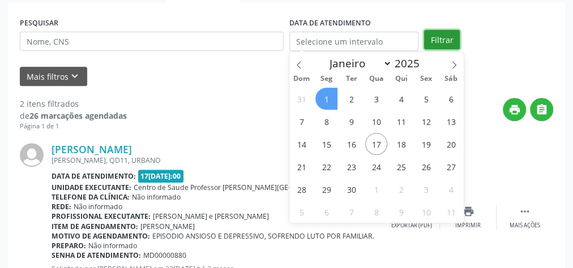
click at [455, 30] on button "Filtrar" at bounding box center [442, 39] width 36 height 19
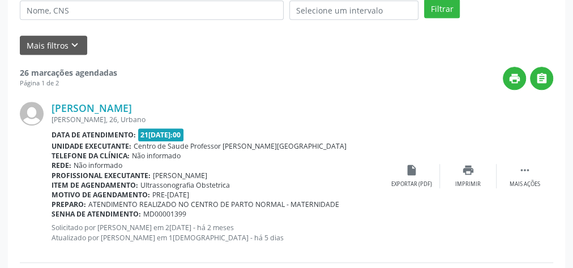
scroll to position [269, 0]
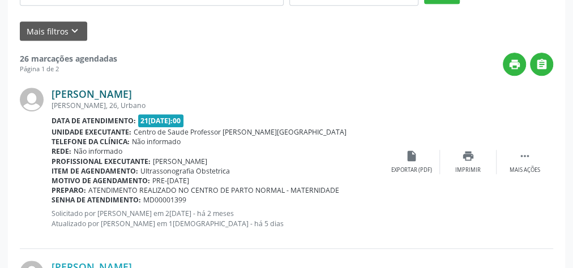
click at [108, 91] on link "[PERSON_NAME]" at bounding box center [91, 94] width 80 height 12
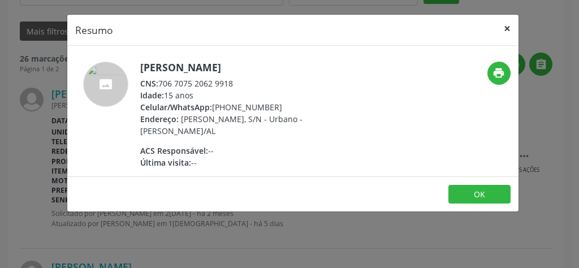
click at [512, 23] on button "×" at bounding box center [507, 29] width 23 height 28
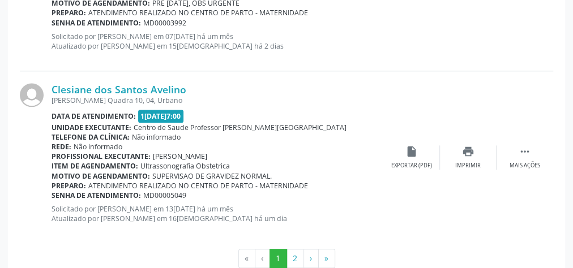
scroll to position [2713, 0]
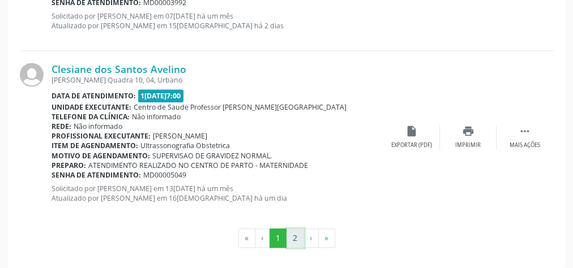
click at [293, 237] on button "2" at bounding box center [295, 238] width 18 height 19
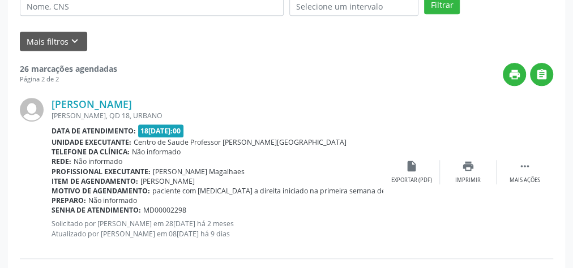
scroll to position [0, 0]
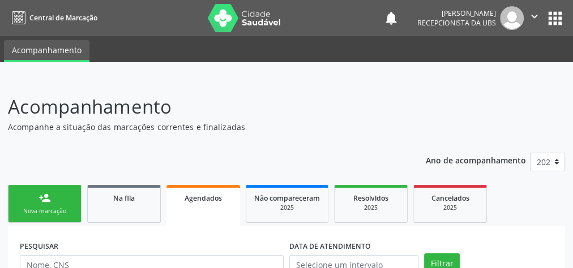
click at [41, 210] on div "Nova marcação" at bounding box center [44, 211] width 57 height 8
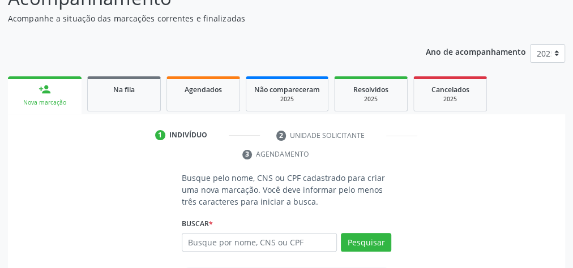
scroll to position [154, 0]
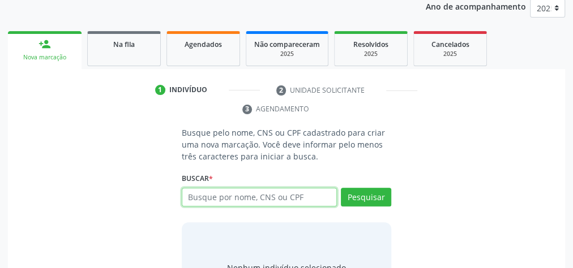
click at [264, 199] on input "text" at bounding box center [259, 197] width 155 height 19
type input "78756154453"
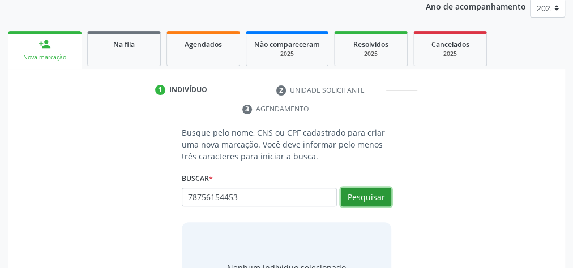
click at [380, 198] on button "Pesquisar" at bounding box center [366, 197] width 50 height 19
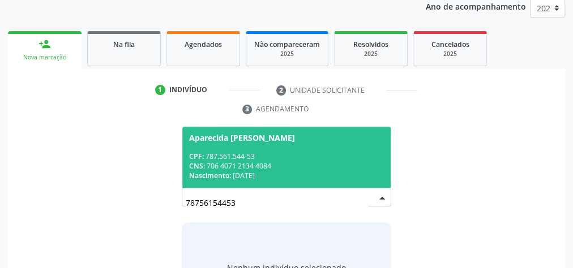
click at [311, 175] on div "Nascimento: [DATE]" at bounding box center [286, 176] width 195 height 10
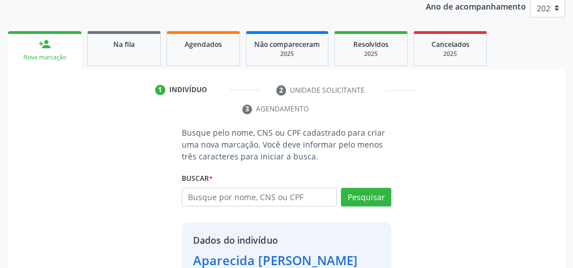
scroll to position [248, 0]
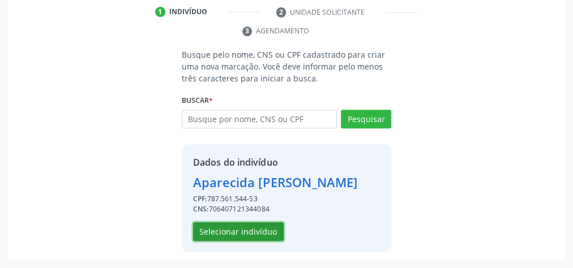
click at [235, 225] on button "Selecionar indivíduo" at bounding box center [238, 231] width 91 height 19
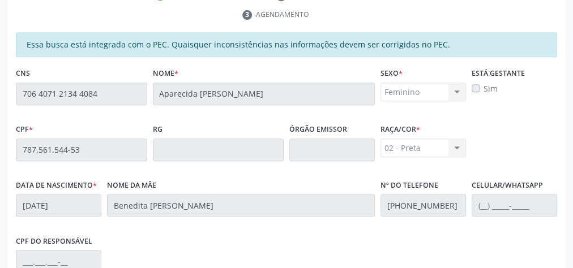
scroll to position [410, 0]
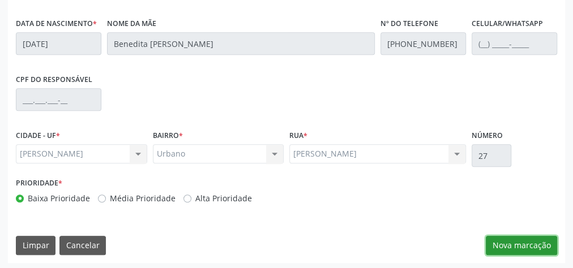
click at [528, 240] on button "Nova marcação" at bounding box center [520, 245] width 71 height 19
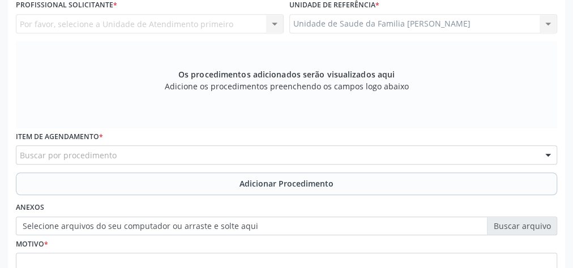
scroll to position [229, 0]
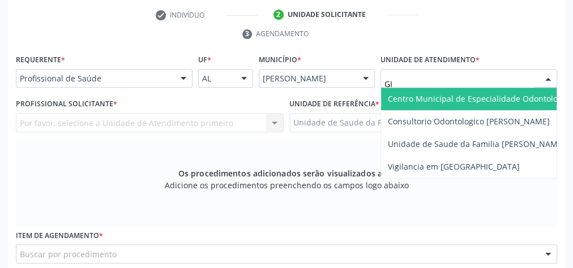
type input "GIS"
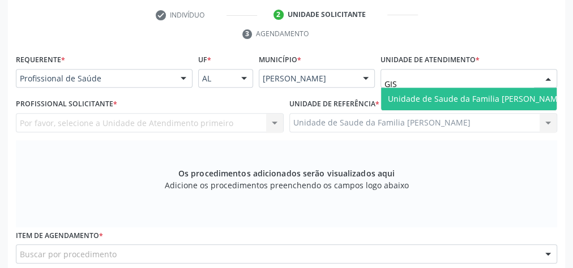
click at [441, 102] on span "Unidade de Saude da Familia [PERSON_NAME]" at bounding box center [476, 98] width 177 height 11
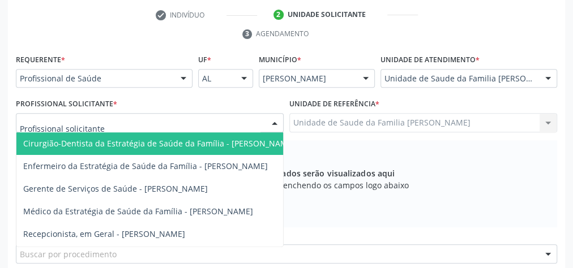
click at [279, 121] on div at bounding box center [274, 123] width 17 height 19
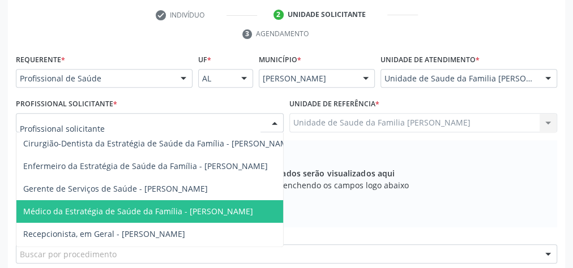
click at [195, 207] on span "Médico da Estratégia de Saúde da Família - [PERSON_NAME]" at bounding box center [138, 211] width 230 height 11
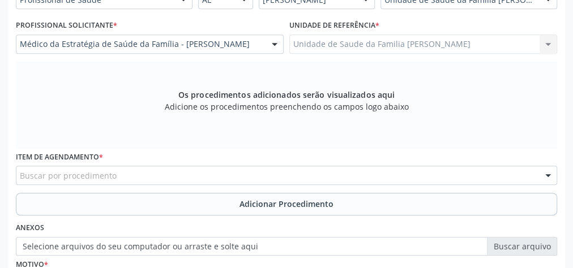
scroll to position [365, 0]
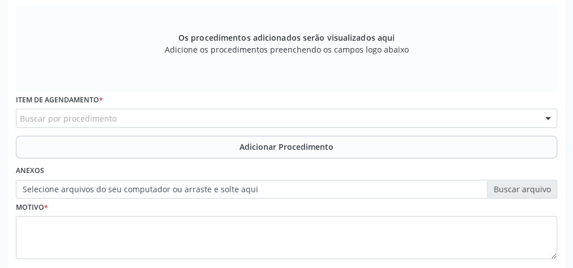
click at [267, 121] on div "Buscar por procedimento" at bounding box center [286, 118] width 541 height 19
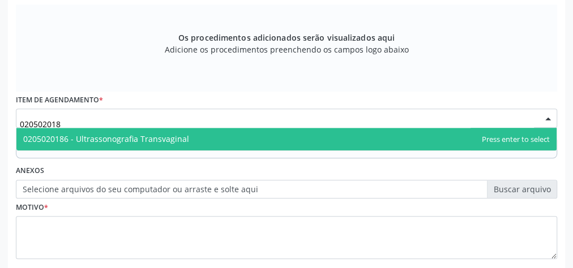
type input "0205020186"
click at [167, 143] on span "0205020186 - Ultrassonografia Transvaginal" at bounding box center [286, 139] width 540 height 23
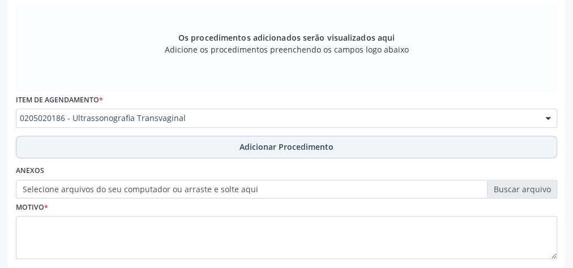
click at [287, 144] on span "Adicionar Procedimento" at bounding box center [286, 147] width 94 height 12
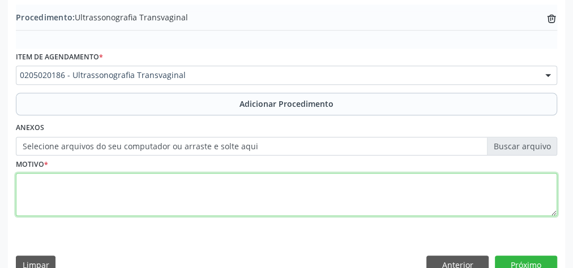
click at [222, 194] on textarea at bounding box center [286, 194] width 541 height 43
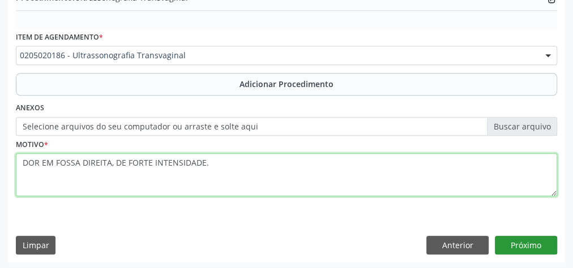
type textarea "DOR EM FOSSA DIREITA, DE FORTE INTENSIDADE."
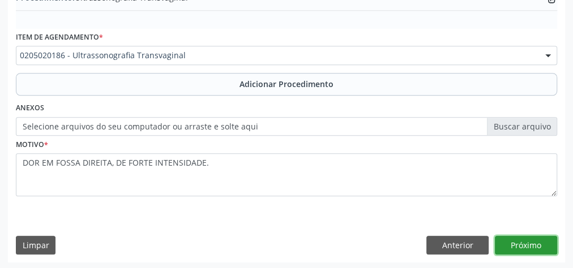
click at [539, 240] on button "Próximo" at bounding box center [526, 245] width 62 height 19
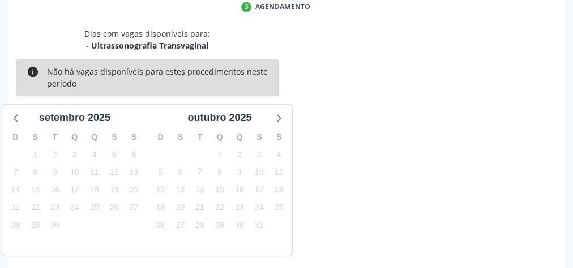
scroll to position [300, 0]
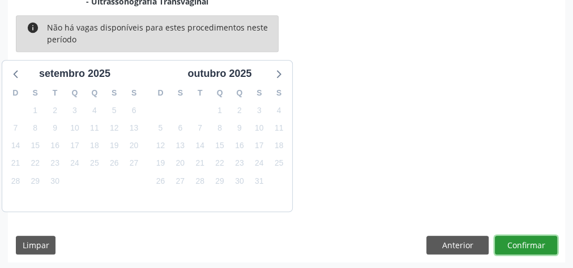
click at [539, 240] on button "Confirmar" at bounding box center [526, 245] width 62 height 19
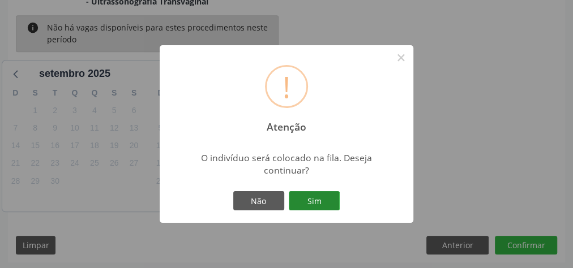
click at [311, 199] on button "Sim" at bounding box center [314, 200] width 51 height 19
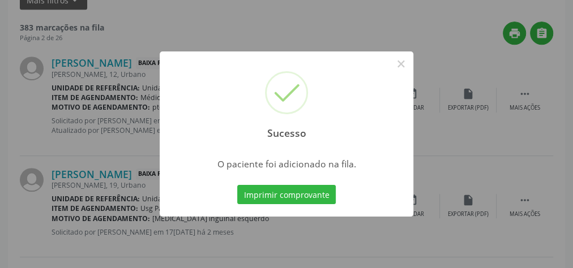
scroll to position [120, 0]
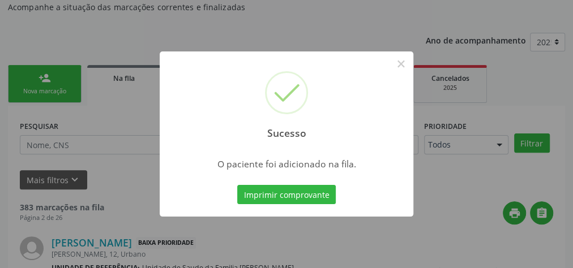
click at [311, 199] on button "Imprimir comprovante" at bounding box center [286, 194] width 98 height 19
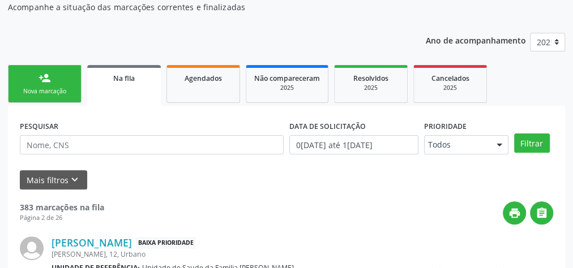
click at [47, 75] on div "person_add" at bounding box center [44, 78] width 12 height 12
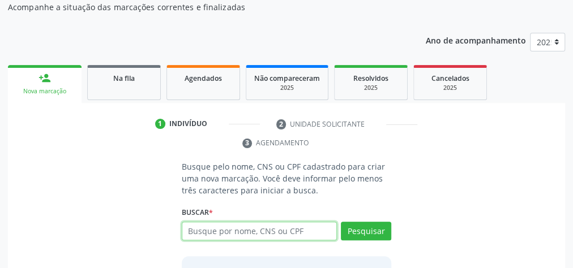
click at [279, 232] on input "text" at bounding box center [259, 231] width 155 height 19
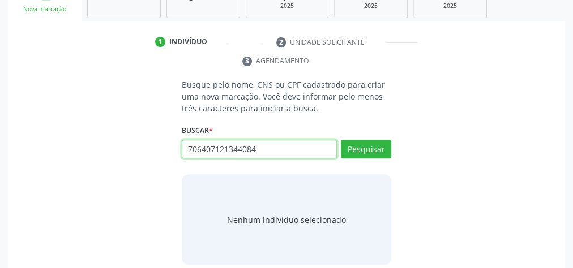
scroll to position [210, 0]
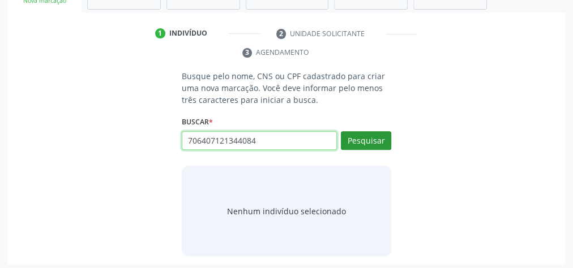
type input "706407121344084"
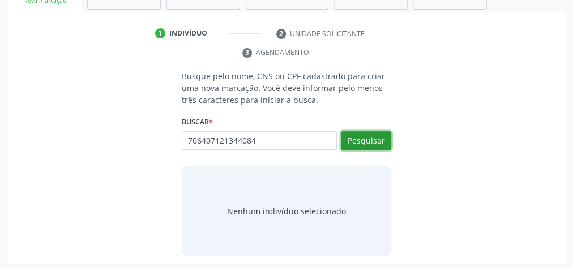
click at [358, 132] on button "Pesquisar" at bounding box center [366, 140] width 50 height 19
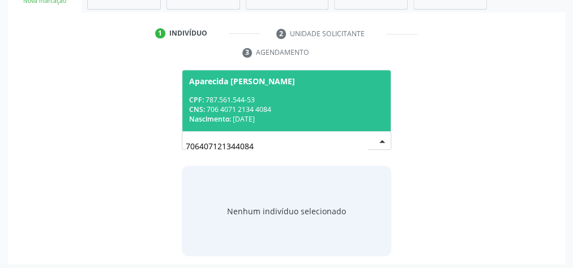
click at [302, 107] on div "CNS: 706 4071 2134 4084" at bounding box center [286, 110] width 195 height 10
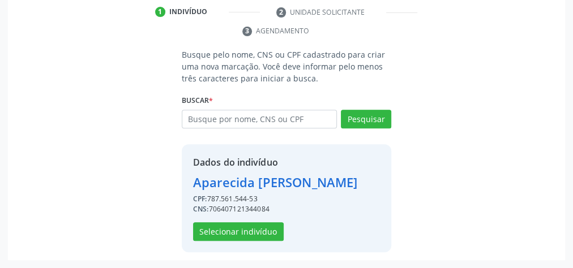
scroll to position [248, 0]
click at [231, 232] on button "Selecionar indivíduo" at bounding box center [238, 231] width 91 height 19
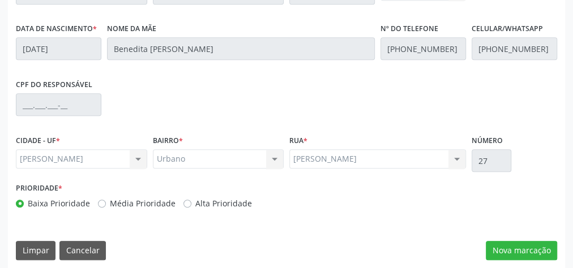
scroll to position [410, 0]
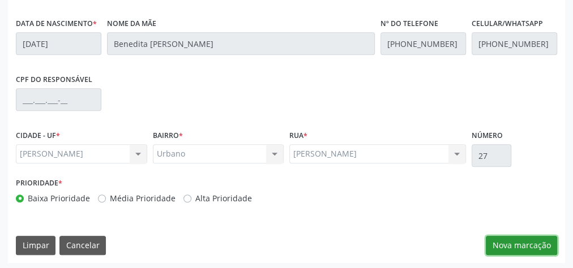
click at [530, 240] on button "Nova marcação" at bounding box center [520, 245] width 71 height 19
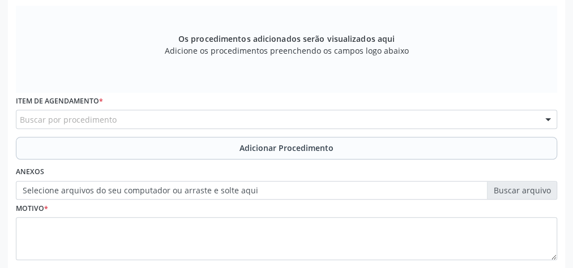
scroll to position [320, 0]
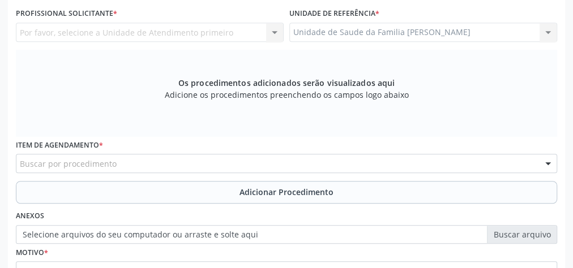
click at [467, 27] on div "Unidade de Saude da Familia [PERSON_NAME] Unidade de Saude da Familia Gislene M…" at bounding box center [423, 32] width 268 height 19
click at [426, 31] on div "Unidade de Saude da Familia [PERSON_NAME] Unidade de Saude da Familia Gislene M…" at bounding box center [423, 32] width 268 height 19
click at [428, 27] on div "Unidade de Saude da Familia [PERSON_NAME] Unidade de Saude da Familia Gislene M…" at bounding box center [423, 32] width 268 height 19
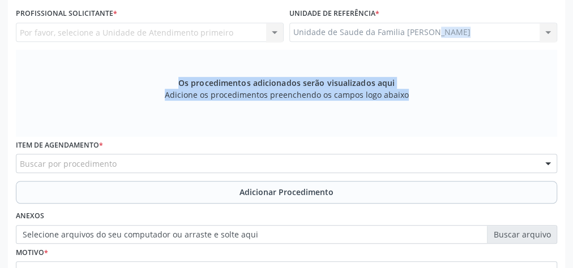
drag, startPoint x: 428, startPoint y: 27, endPoint x: 498, endPoint y: 52, distance: 74.1
click at [496, 53] on div "Requerente * Profissional de Saúde Profissional de Saúde Paciente Nenhum result…" at bounding box center [286, 140] width 541 height 359
click at [501, 35] on div "Unidade de Saude da Familia [PERSON_NAME] Unidade de Saude da Familia Gislene M…" at bounding box center [423, 32] width 268 height 19
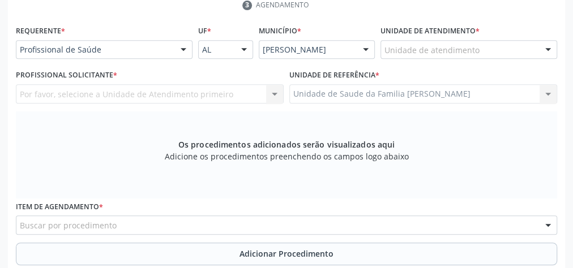
scroll to position [229, 0]
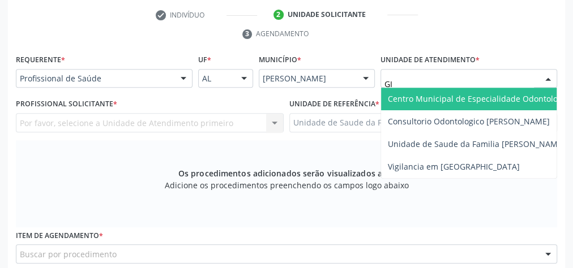
type input "GIS"
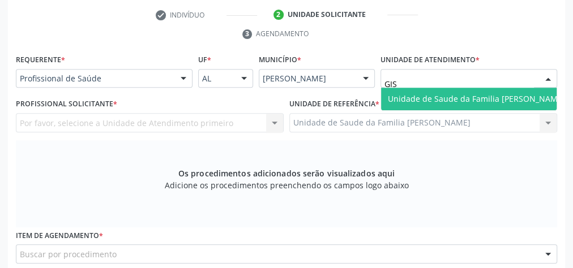
click at [454, 89] on span "Unidade de Saude da Familia [PERSON_NAME]" at bounding box center [476, 99] width 191 height 23
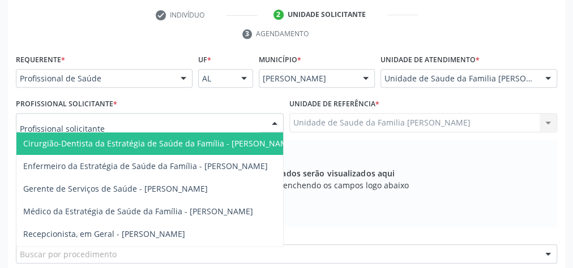
click at [278, 124] on div at bounding box center [274, 123] width 17 height 19
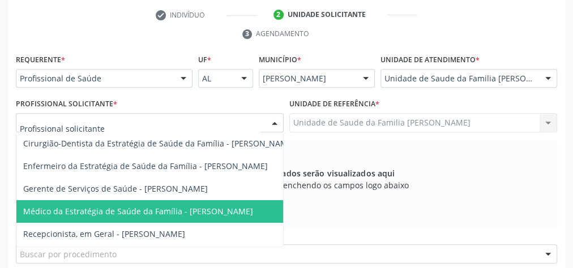
click at [188, 212] on span "Médico da Estratégia de Saúde da Família - [PERSON_NAME]" at bounding box center [138, 211] width 230 height 11
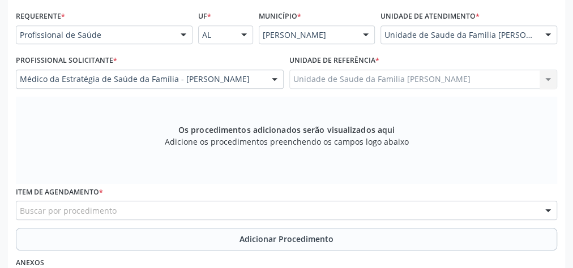
scroll to position [320, 0]
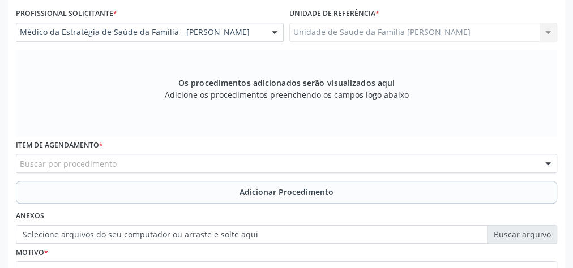
click at [218, 163] on div "Buscar por procedimento" at bounding box center [286, 163] width 541 height 19
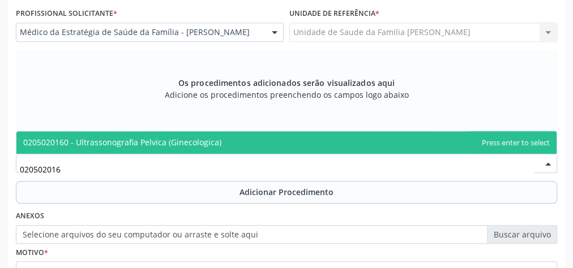
type input "0205020160"
click at [208, 139] on span "0205020160 - Ultrassonografia Pelvica (Ginecologica)" at bounding box center [122, 142] width 198 height 11
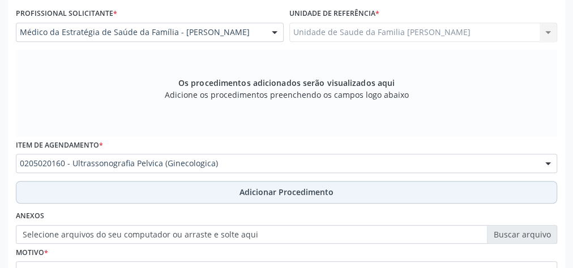
click at [278, 188] on span "Adicionar Procedimento" at bounding box center [286, 192] width 94 height 12
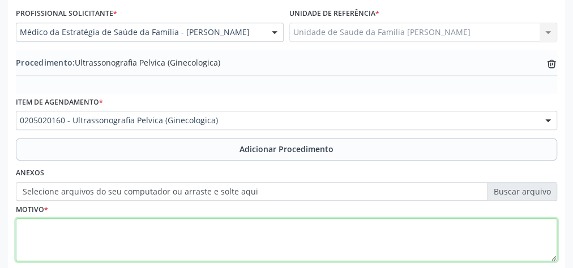
click at [127, 242] on textarea at bounding box center [286, 239] width 541 height 43
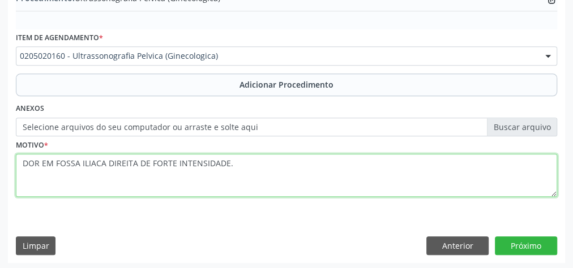
scroll to position [385, 0]
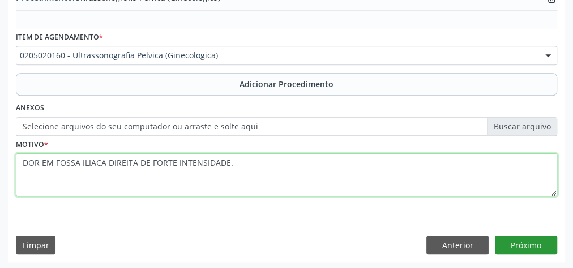
type textarea "DOR EM FOSSA ILIACA DIREITA DE FORTE INTENSIDADE."
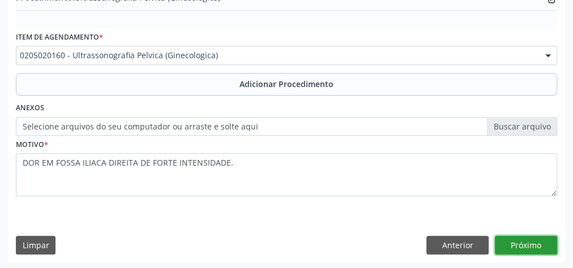
click at [531, 236] on button "Próximo" at bounding box center [526, 245] width 62 height 19
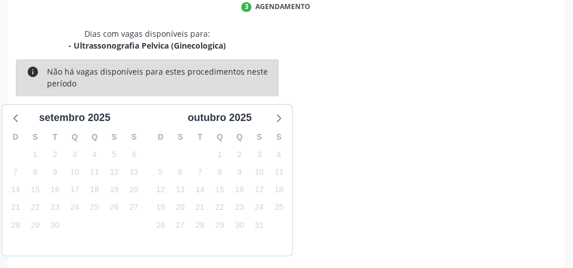
scroll to position [300, 0]
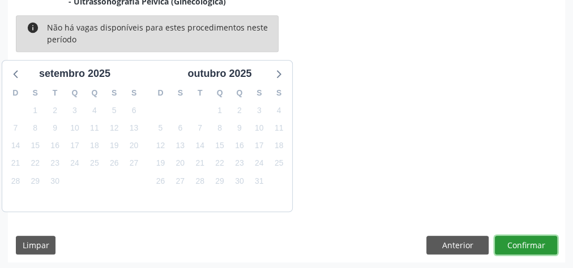
click at [528, 237] on button "Confirmar" at bounding box center [526, 245] width 62 height 19
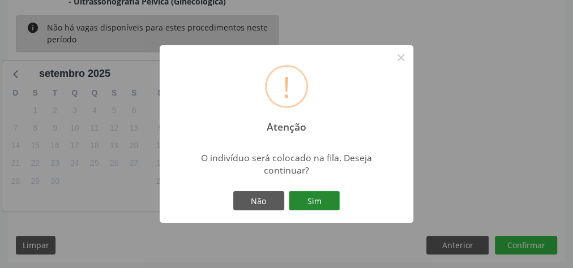
click at [320, 201] on button "Sim" at bounding box center [314, 200] width 51 height 19
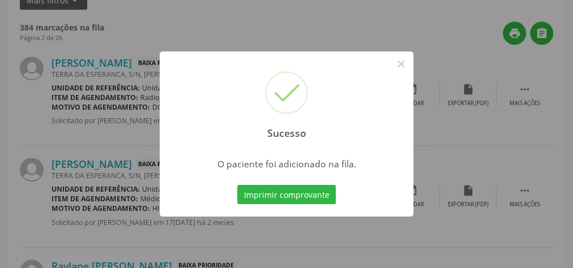
scroll to position [120, 0]
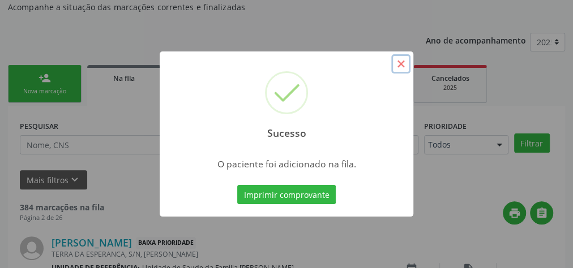
click at [402, 59] on button "×" at bounding box center [400, 63] width 19 height 19
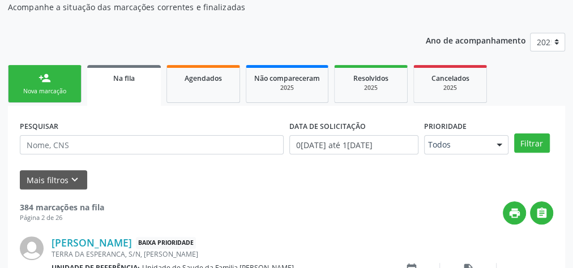
click at [34, 72] on link "person_add Nova marcação" at bounding box center [45, 84] width 74 height 38
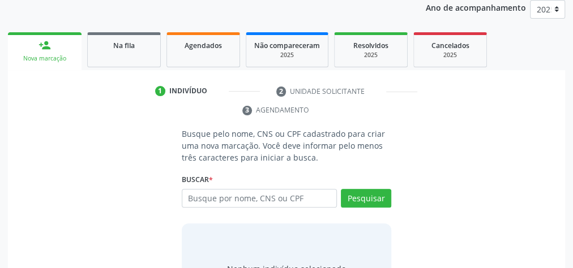
scroll to position [213, 0]
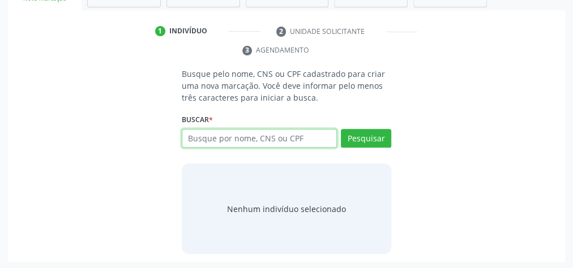
click at [244, 141] on input "text" at bounding box center [259, 138] width 155 height 19
type input "14968724446"
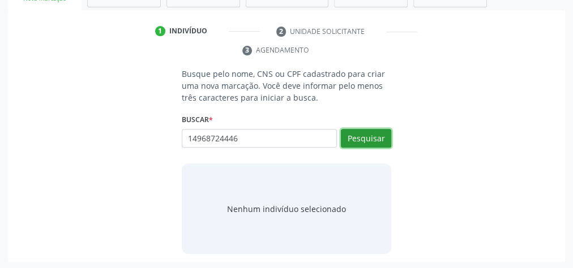
click at [355, 136] on button "Pesquisar" at bounding box center [366, 138] width 50 height 19
type input "14968724446"
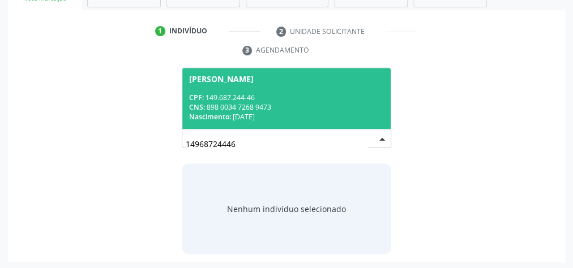
click at [290, 100] on div "CPF: 149.687.244-46" at bounding box center [286, 98] width 195 height 10
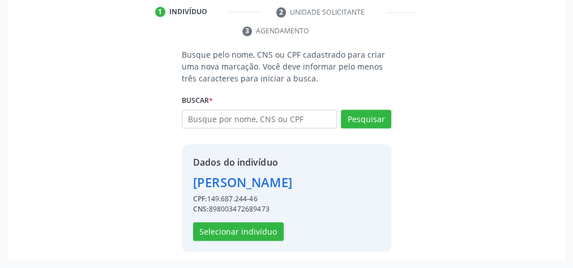
scroll to position [248, 0]
click at [261, 231] on button "Selecionar indivíduo" at bounding box center [238, 231] width 91 height 19
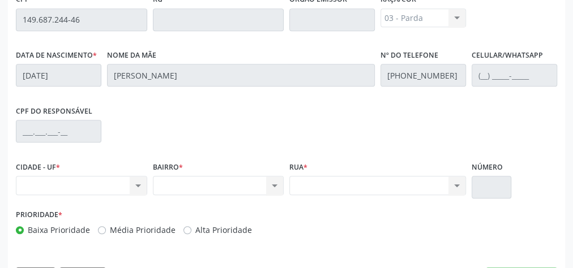
scroll to position [410, 0]
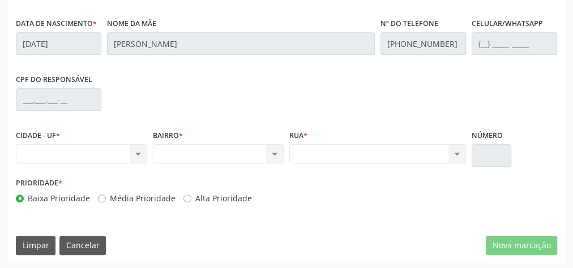
click at [223, 121] on div "CPF do responsável" at bounding box center [286, 99] width 547 height 56
click at [137, 148] on div "Nenhum resultado encontrado para: " " Não há nenhuma opção para ser exibida." at bounding box center [81, 153] width 131 height 19
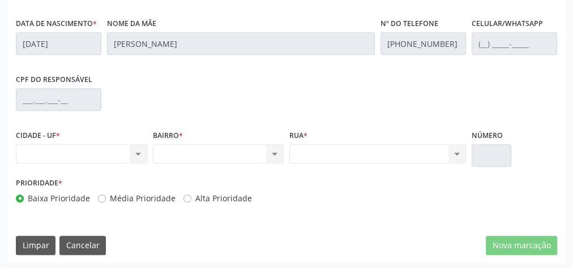
click at [414, 131] on div "Rua * Nenhum resultado encontrado para: " " Não há nenhuma opção para ser exibi…" at bounding box center [377, 145] width 177 height 36
drag, startPoint x: 407, startPoint y: 156, endPoint x: 436, endPoint y: 201, distance: 53.4
click at [409, 159] on div "Nenhum resultado encontrado para: " " Não há nenhuma opção para ser exibida." at bounding box center [377, 153] width 177 height 19
click at [436, 164] on div "Rua * Nenhum resultado encontrado para: " " Não há nenhuma opção para ser exibi…" at bounding box center [377, 151] width 182 height 48
drag, startPoint x: 240, startPoint y: 143, endPoint x: 204, endPoint y: 158, distance: 38.6
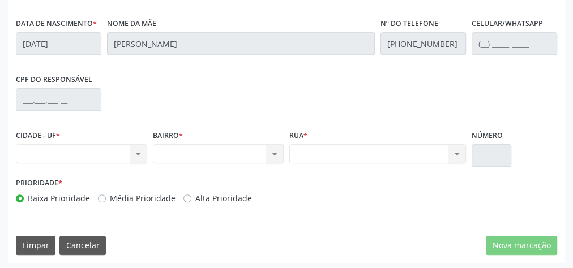
click at [204, 158] on div "CIDADE - UF * Nenhum resultado encontrado para: " " Não há nenhuma opção para s…" at bounding box center [286, 151] width 547 height 48
drag, startPoint x: 419, startPoint y: 180, endPoint x: 362, endPoint y: 171, distance: 57.3
click at [418, 180] on div "Prioridade * Baixa Prioridade Média Prioridade Alta Prioridade" at bounding box center [286, 193] width 547 height 37
drag, startPoint x: 174, startPoint y: 153, endPoint x: 205, endPoint y: 146, distance: 32.0
click at [176, 154] on div "Nenhum resultado encontrado para: " " Não há nenhuma opção para ser exibida." at bounding box center [218, 153] width 131 height 19
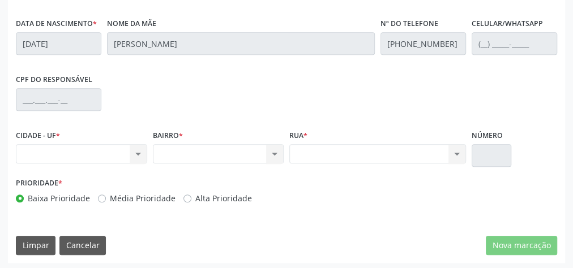
click at [350, 155] on div "Nenhum resultado encontrado para: " " Não há nenhuma opção para ser exibida." at bounding box center [377, 153] width 177 height 19
drag, startPoint x: 337, startPoint y: 152, endPoint x: 337, endPoint y: 144, distance: 7.9
click at [337, 151] on div "Nenhum resultado encontrado para: " " Não há nenhuma opção para ser exibida." at bounding box center [377, 153] width 177 height 19
drag, startPoint x: 341, startPoint y: 133, endPoint x: 243, endPoint y: 119, distance: 98.3
click at [267, 123] on div "Essa busca está integrada com o PEC. Quaisquer inconsistências nas informações …" at bounding box center [286, 41] width 541 height 342
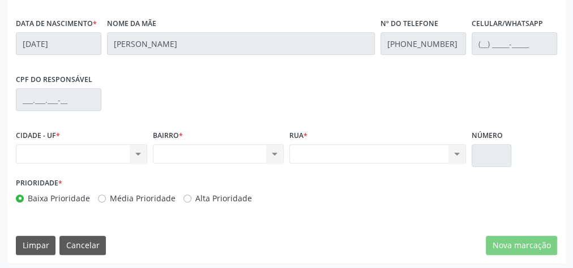
drag, startPoint x: 286, startPoint y: 121, endPoint x: 290, endPoint y: 117, distance: 6.0
click at [286, 121] on div "CPF do responsável" at bounding box center [286, 99] width 547 height 56
click at [302, 107] on div "CPF do responsável" at bounding box center [286, 99] width 547 height 56
click at [304, 107] on div "CPF do responsável" at bounding box center [286, 99] width 547 height 56
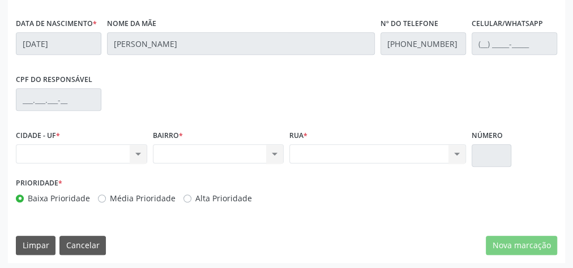
click at [457, 72] on div "CPF do responsável" at bounding box center [286, 99] width 547 height 56
click at [434, 77] on div "CPF do responsável" at bounding box center [286, 99] width 547 height 56
drag, startPoint x: 434, startPoint y: 77, endPoint x: 418, endPoint y: 105, distance: 32.7
click at [433, 78] on div "CPF do responsável" at bounding box center [286, 99] width 547 height 56
drag, startPoint x: 418, startPoint y: 105, endPoint x: 413, endPoint y: 142, distance: 37.1
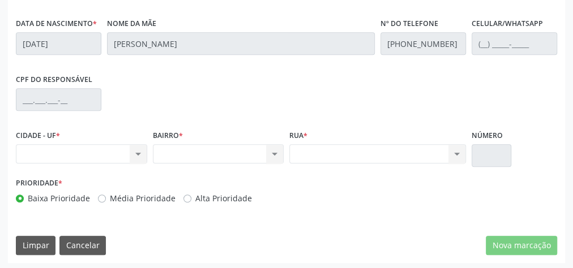
click at [414, 140] on div "Essa busca está integrada com o PEC. Quaisquer inconsistências nas informações …" at bounding box center [286, 41] width 541 height 342
click at [390, 109] on div "CPF do responsável" at bounding box center [286, 99] width 547 height 56
click at [392, 110] on div "CPF do responsável" at bounding box center [286, 99] width 547 height 56
click at [374, 123] on div "CPF do responsável" at bounding box center [286, 99] width 547 height 56
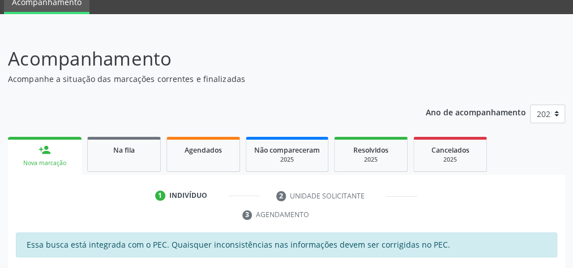
scroll to position [0, 0]
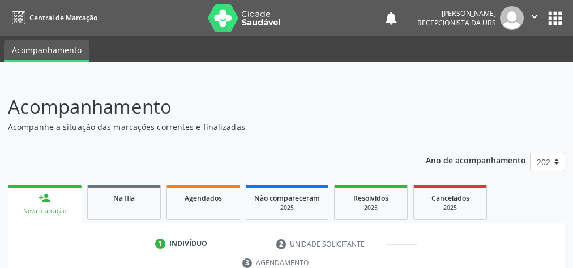
scroll to position [213, 0]
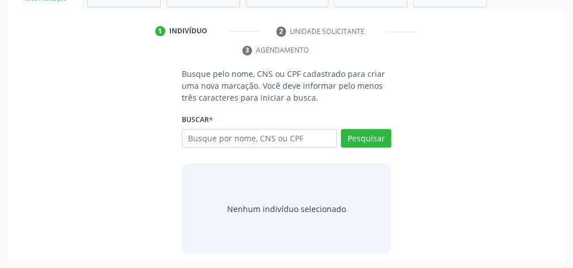
click at [265, 137] on input "text" at bounding box center [259, 138] width 155 height 19
type input "01343401402"
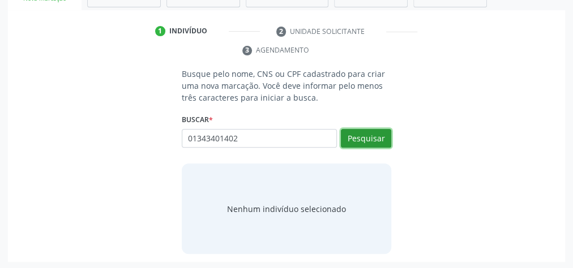
click at [364, 135] on button "Pesquisar" at bounding box center [366, 138] width 50 height 19
type input "01343401402"
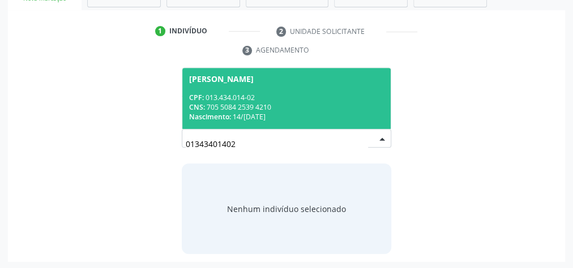
click at [315, 116] on div "Nascimento: 14/06/1944" at bounding box center [286, 117] width 195 height 10
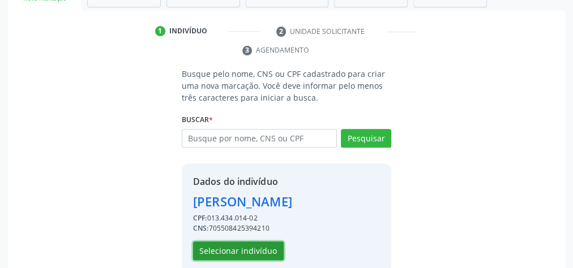
click at [255, 249] on button "Selecionar indivíduo" at bounding box center [238, 251] width 91 height 19
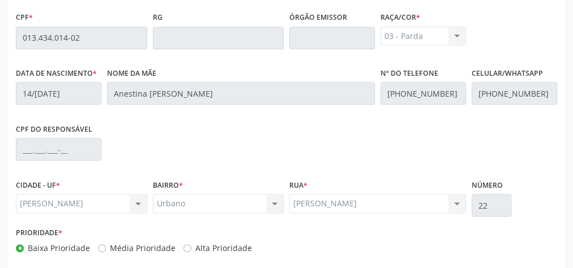
scroll to position [410, 0]
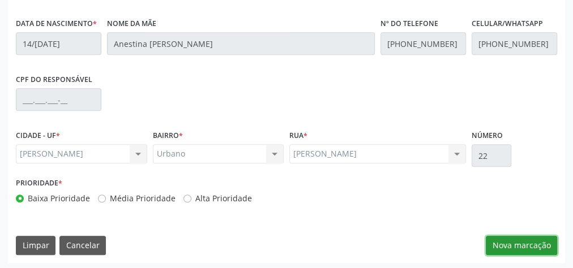
click at [521, 242] on button "Nova marcação" at bounding box center [520, 245] width 71 height 19
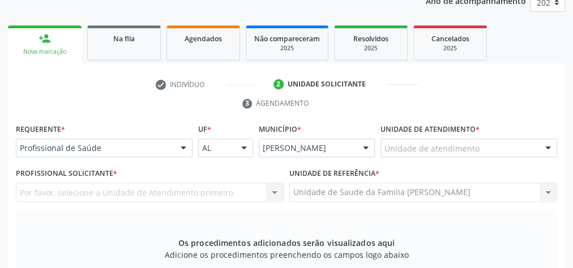
scroll to position [139, 0]
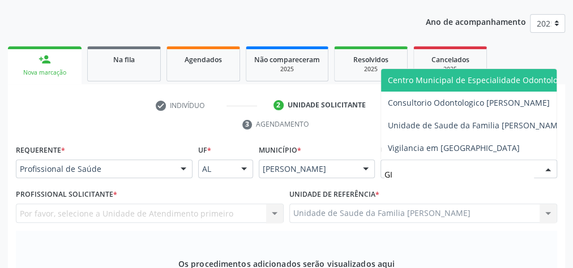
type input "GIS"
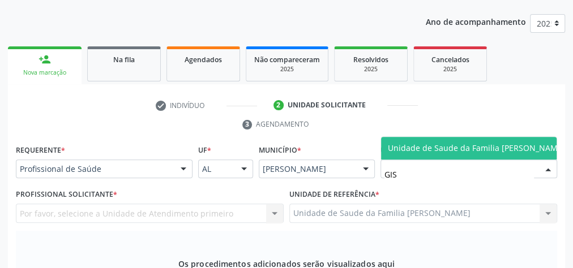
click at [433, 143] on span "Unidade de Saude da Familia [PERSON_NAME]" at bounding box center [476, 148] width 177 height 11
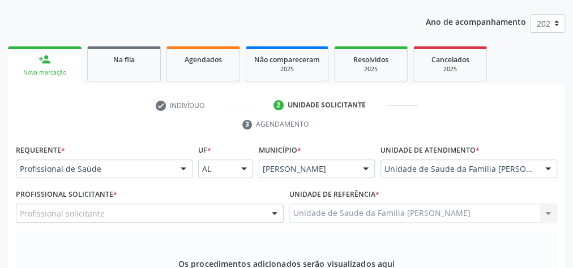
click at [273, 217] on div at bounding box center [274, 213] width 17 height 19
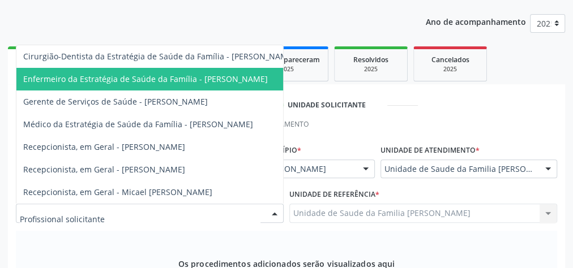
click at [229, 74] on span "Enfermeiro da Estratégia de Saúde da Família - [PERSON_NAME]" at bounding box center [145, 79] width 244 height 11
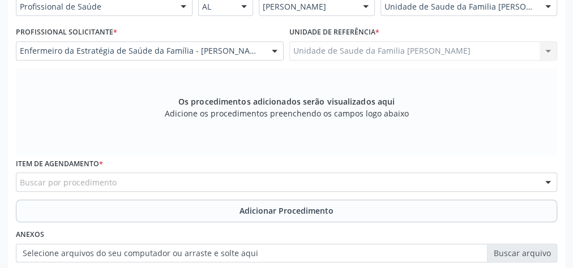
scroll to position [320, 0]
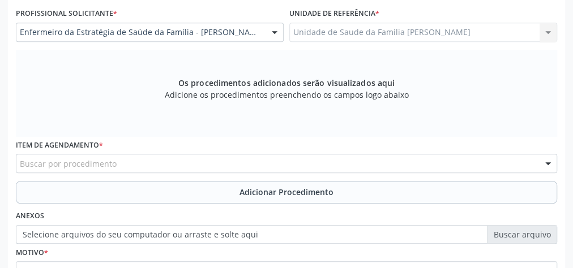
click at [246, 166] on div "Buscar por procedimento" at bounding box center [286, 163] width 541 height 19
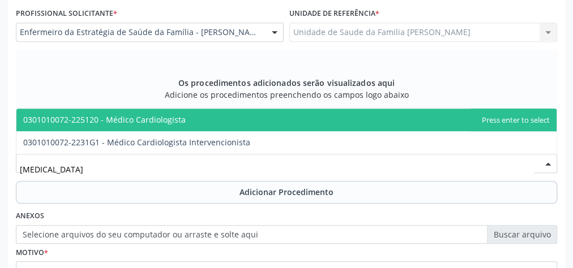
type input "CARDIOLOGISTA"
click at [166, 115] on span "0301010072-225120 - Médico Cardiologista" at bounding box center [104, 119] width 162 height 11
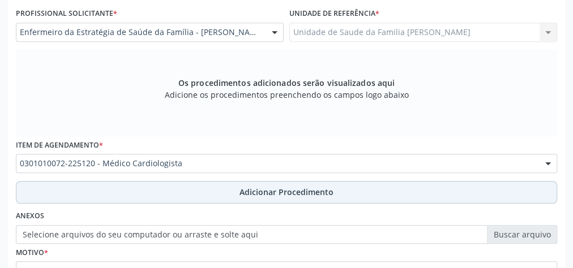
click at [284, 195] on span "Adicionar Procedimento" at bounding box center [286, 192] width 94 height 12
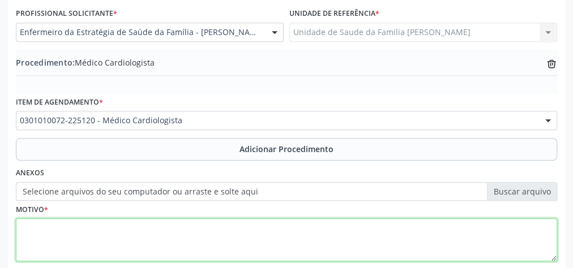
click at [224, 225] on textarea at bounding box center [286, 239] width 541 height 43
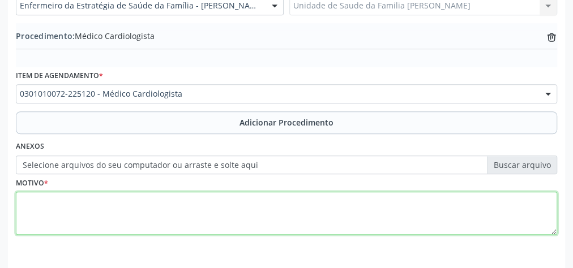
scroll to position [365, 0]
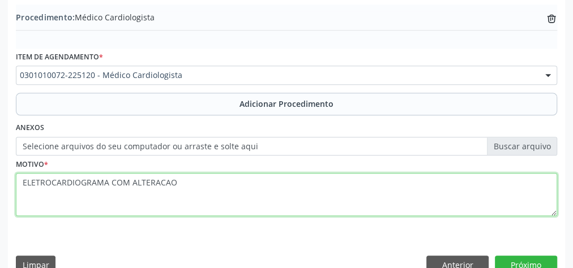
click at [126, 179] on textarea "ELETROCARDIOGRAMA COM ALTERACAO" at bounding box center [286, 194] width 541 height 43
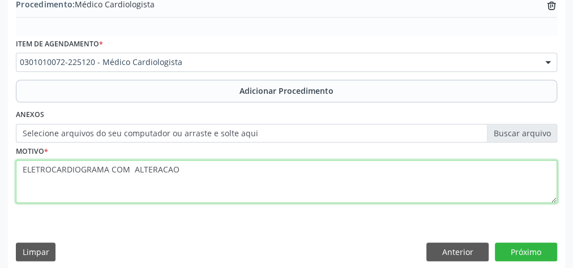
scroll to position [385, 0]
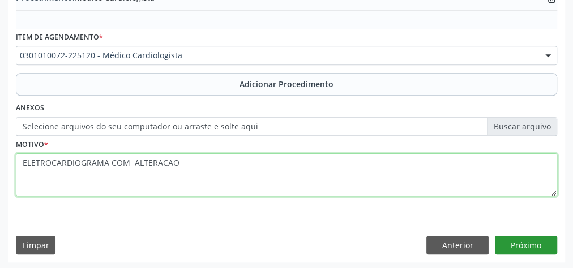
type textarea "ELETROCARDIOGRAMA COM ALTERACAO"
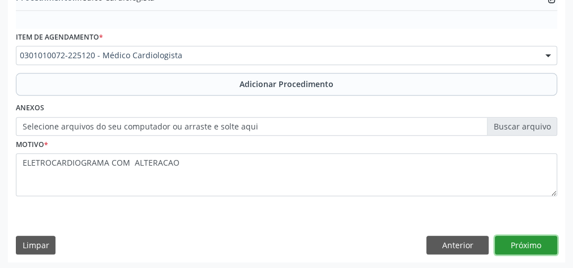
click at [536, 239] on button "Próximo" at bounding box center [526, 245] width 62 height 19
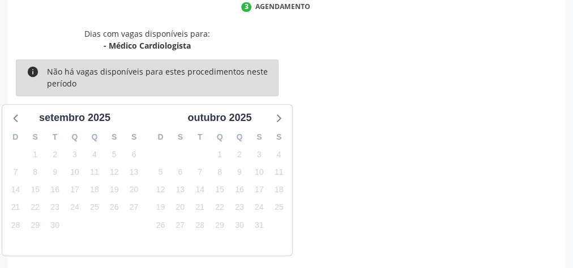
scroll to position [300, 0]
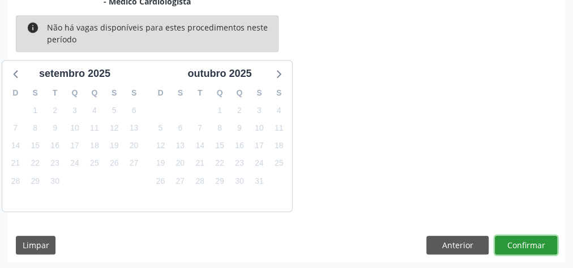
click at [523, 239] on button "Confirmar" at bounding box center [526, 245] width 62 height 19
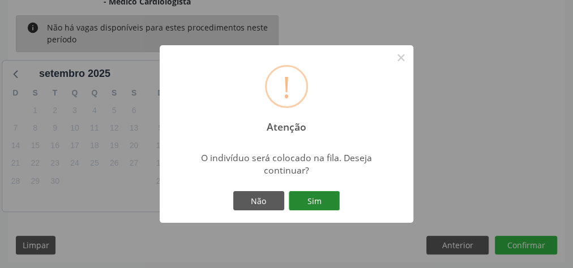
click at [337, 199] on button "Sim" at bounding box center [314, 200] width 51 height 19
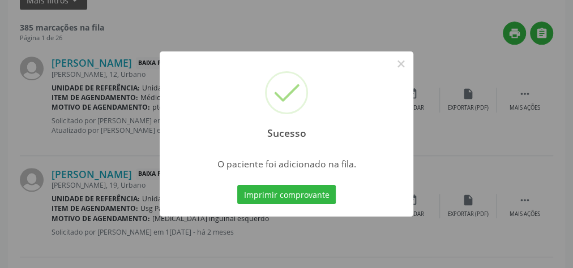
scroll to position [120, 0]
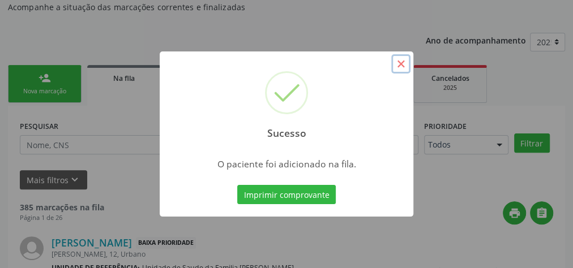
click at [401, 62] on button "×" at bounding box center [400, 63] width 19 height 19
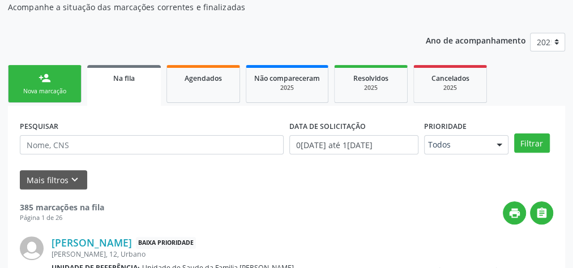
click at [65, 81] on link "person_add Nova marcação" at bounding box center [45, 84] width 74 height 38
